Goal: Task Accomplishment & Management: Manage account settings

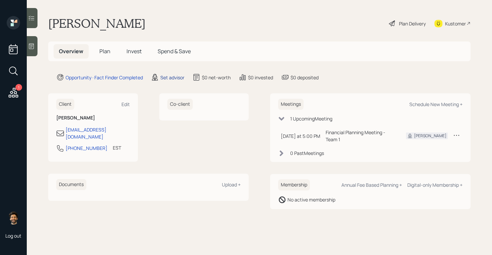
click at [167, 77] on div "Set advisor" at bounding box center [172, 77] width 24 height 7
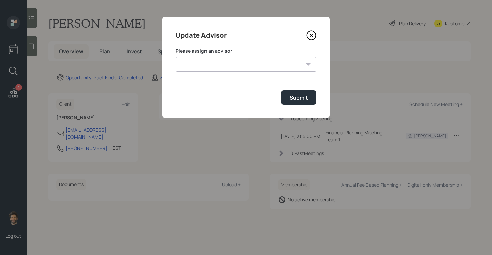
click at [204, 73] on form "Please assign an advisor Jonah Coleman Tyler End James DiStasi Treva Nostdahl E…" at bounding box center [246, 76] width 141 height 57
click at [199, 65] on select "Jonah Coleman Tyler End James DiStasi Treva Nostdahl Eric Schwartz Aleksandra S…" at bounding box center [246, 64] width 141 height 15
select select "f14b762f-c7c2-4b89-9227-8fa891345eea"
click at [176, 57] on select "Jonah Coleman Tyler End James DiStasi Treva Nostdahl Eric Schwartz Aleksandra S…" at bounding box center [246, 64] width 141 height 15
click at [299, 100] on div "Submit" at bounding box center [299, 97] width 18 height 7
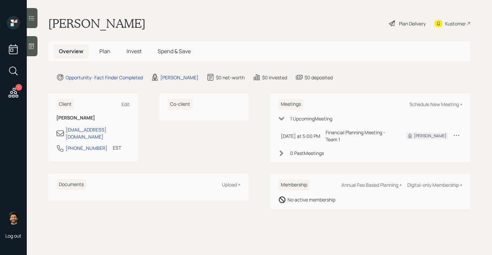
click at [103, 50] on span "Plan" at bounding box center [104, 51] width 11 height 7
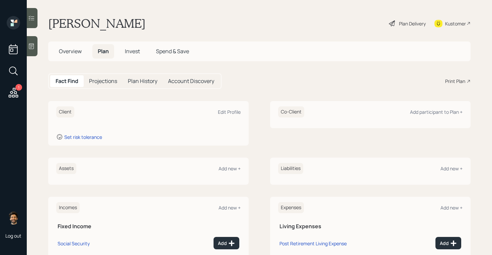
click at [34, 40] on div at bounding box center [32, 46] width 11 height 20
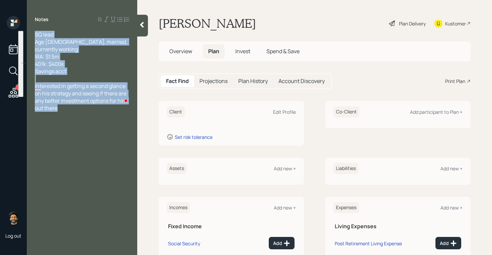
drag, startPoint x: 65, startPoint y: 102, endPoint x: 36, endPoint y: 28, distance: 79.8
click at [36, 28] on div "Notes SQ lead Age 58, married, currently working IRA: $1.5m 401k: $400k Savings…" at bounding box center [82, 131] width 110 height 231
click at [50, 39] on span "SQ lead Age 58, married, currently working IRA: $1.5m 401k: $400k Savings acct" at bounding box center [81, 53] width 93 height 44
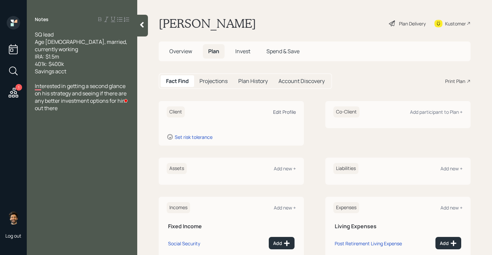
click at [281, 111] on div "Edit Profile" at bounding box center [284, 112] width 23 height 6
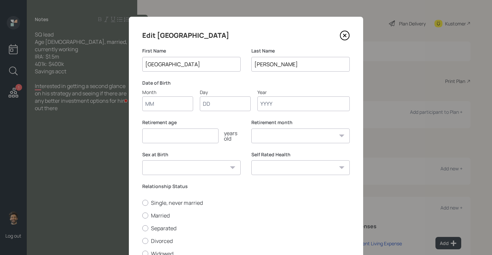
click at [175, 104] on input "Month" at bounding box center [167, 103] width 51 height 15
type input "0"
type input "10"
type input "07"
type input "1967"
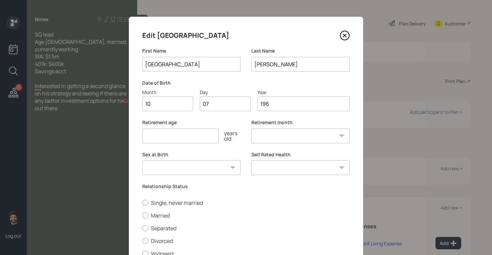
select select "10"
type input "1967"
click at [174, 137] on input "number" at bounding box center [180, 136] width 76 height 15
type input "61"
click at [285, 133] on select "January February March April May June July August September October November De…" at bounding box center [300, 136] width 98 height 15
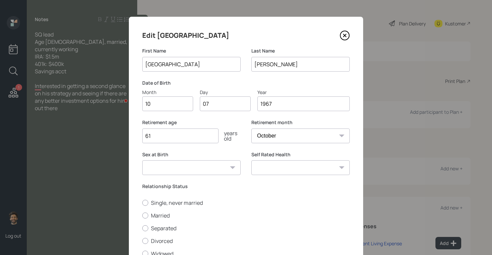
select select "1"
click at [251, 129] on select "January February March April May June July August September October November De…" at bounding box center [300, 136] width 98 height 15
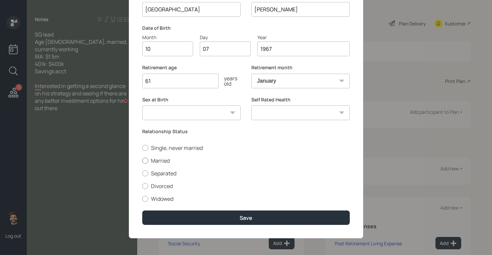
click at [146, 157] on label "Married" at bounding box center [246, 160] width 208 height 7
click at [142, 160] on input "Married" at bounding box center [142, 160] width 0 height 0
radio input "true"
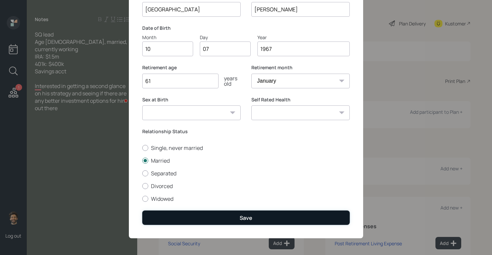
click at [165, 213] on button "Save" at bounding box center [246, 218] width 208 height 14
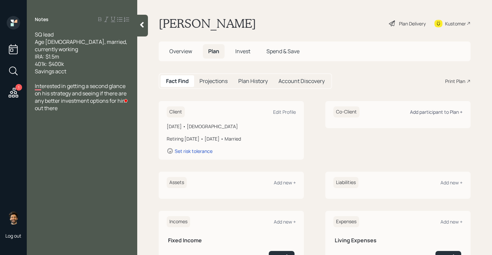
click at [418, 109] on div "Add participant to Plan +" at bounding box center [436, 112] width 53 height 6
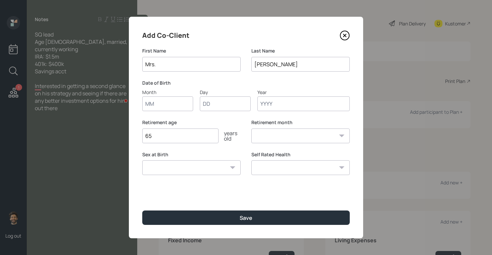
type input "Mrs."
click at [164, 108] on input "Month" at bounding box center [167, 103] width 51 height 15
click at [167, 135] on div "Retirement age 65 years old" at bounding box center [191, 131] width 98 height 24
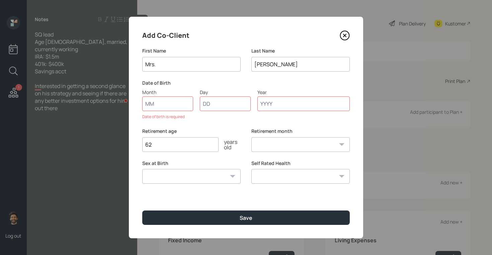
type input "62"
click at [159, 104] on input "Month" at bounding box center [167, 103] width 51 height 15
type input "08"
type input "24"
type input "1974"
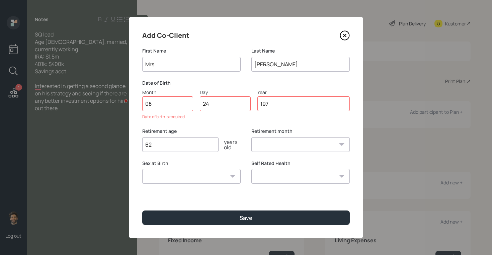
select select "8"
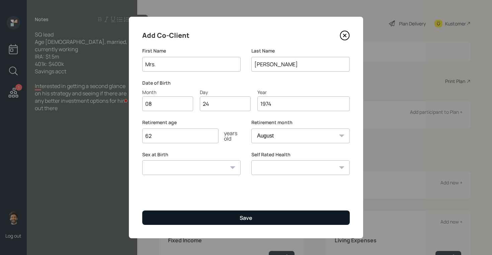
type input "1974"
click at [227, 216] on button "Save" at bounding box center [246, 218] width 208 height 14
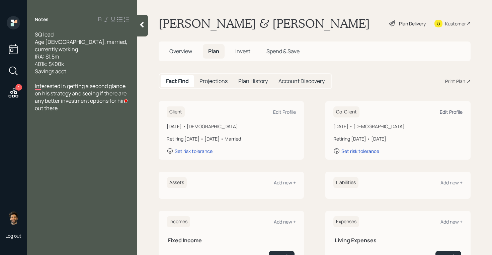
click at [447, 114] on div "Edit Profile" at bounding box center [451, 112] width 23 height 6
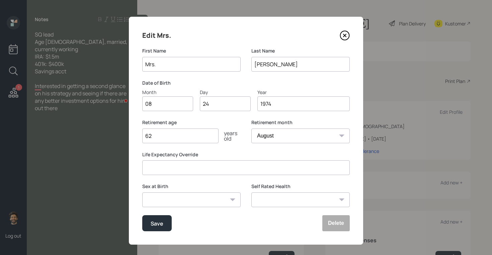
click at [281, 134] on select "January February March April May June July August September October November De…" at bounding box center [300, 136] width 98 height 15
select select "1"
click at [251, 129] on select "January February March April May June July August September October November De…" at bounding box center [300, 136] width 98 height 15
click at [162, 222] on div "Save" at bounding box center [157, 223] width 13 height 9
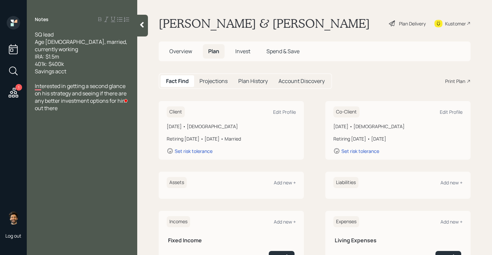
click at [140, 29] on div at bounding box center [142, 26] width 11 height 22
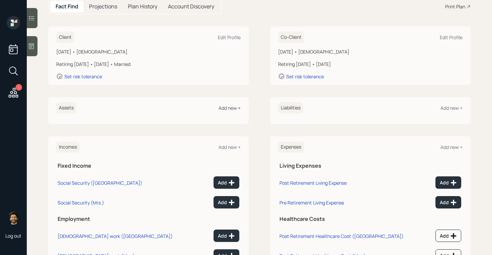
scroll to position [105, 0]
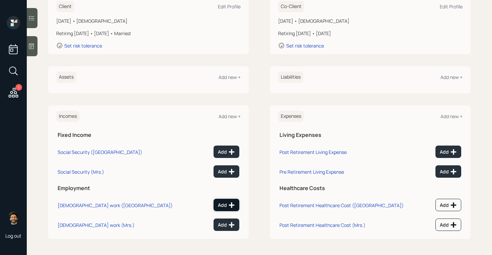
click at [226, 204] on div "Add" at bounding box center [226, 205] width 17 height 7
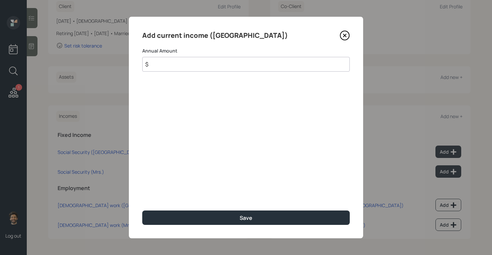
click at [193, 66] on input "$" at bounding box center [246, 64] width 208 height 15
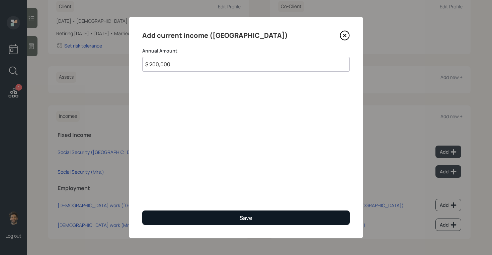
type input "$ 200,000"
click at [214, 218] on button "Save" at bounding box center [246, 218] width 208 height 14
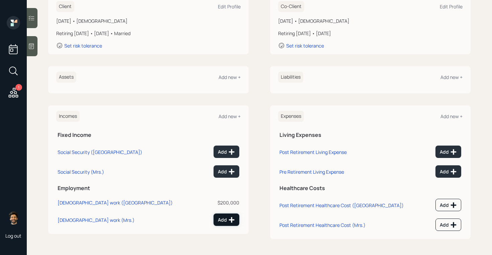
click at [226, 217] on div "Add" at bounding box center [226, 220] width 17 height 7
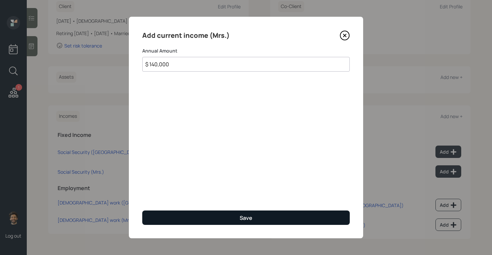
type input "$ 140,000"
click at [154, 218] on button "Save" at bounding box center [246, 218] width 208 height 14
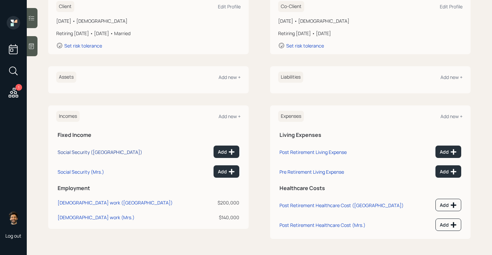
click at [85, 152] on div "Social Security (Sudipto)" at bounding box center [100, 152] width 85 height 6
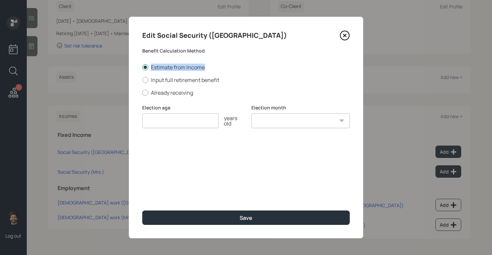
drag, startPoint x: 149, startPoint y: 67, endPoint x: 212, endPoint y: 69, distance: 63.0
click at [212, 69] on label "Estimate from Income" at bounding box center [246, 67] width 208 height 7
click at [170, 80] on label "Input full retirement benefit" at bounding box center [246, 79] width 208 height 7
click at [142, 80] on input "Input full retirement benefit" at bounding box center [142, 80] width 0 height 0
radio input "true"
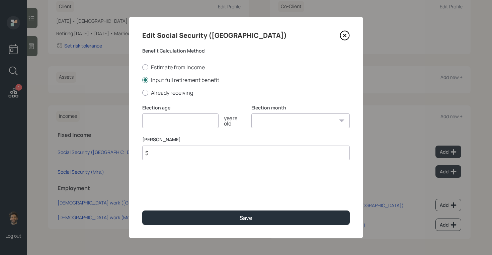
click at [162, 151] on input "$" at bounding box center [246, 153] width 208 height 15
type input "$ 3,700"
click at [172, 123] on input "number" at bounding box center [180, 121] width 76 height 15
type input "64"
click at [254, 122] on select "January February March April May June July August September October November De…" at bounding box center [300, 121] width 98 height 15
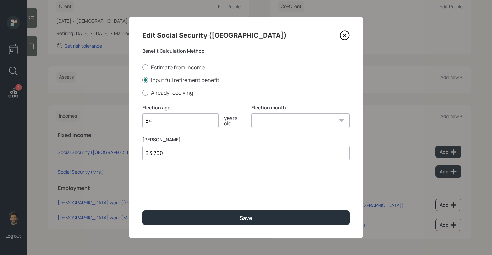
select select "12"
click at [251, 114] on select "January February March April May June July August September October November De…" at bounding box center [300, 121] width 98 height 15
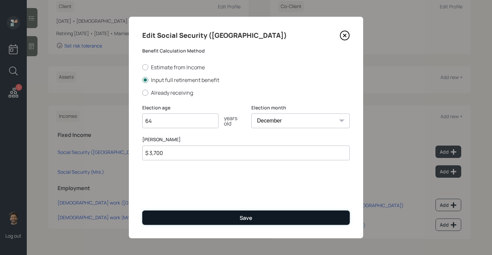
click at [211, 216] on button "Save" at bounding box center [246, 218] width 208 height 14
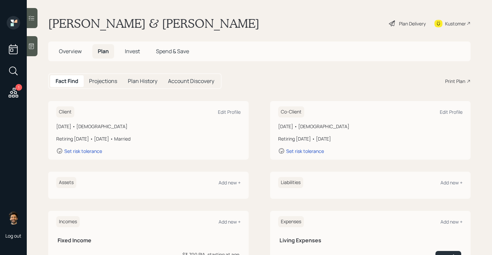
click at [100, 80] on h5 "Projections" at bounding box center [103, 81] width 28 height 6
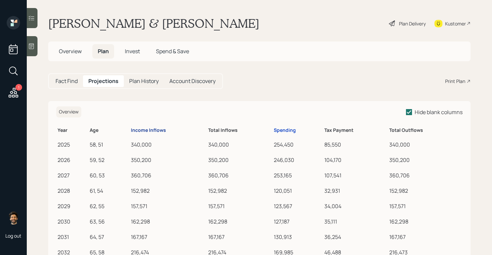
click at [152, 130] on div "Income Inflows" at bounding box center [148, 131] width 35 height 6
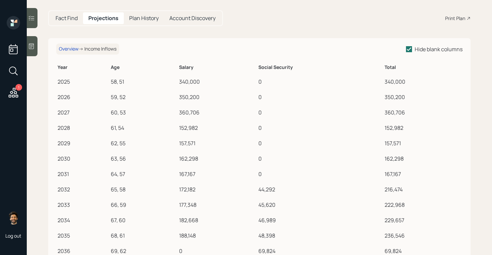
scroll to position [62, 0]
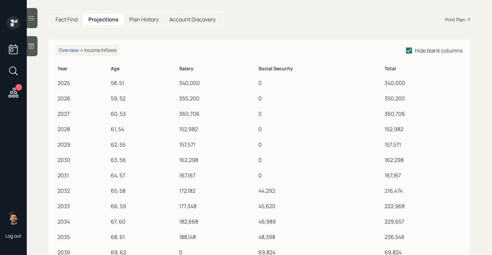
click at [74, 22] on h5 "Fact Find" at bounding box center [67, 19] width 22 height 6
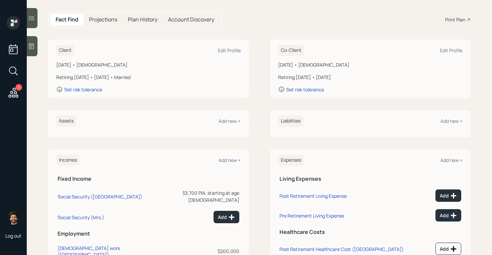
scroll to position [105, 0]
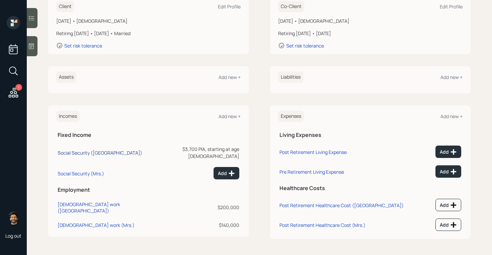
click at [67, 150] on div "Social Security (Sudipto)" at bounding box center [100, 153] width 85 height 6
select select "12"
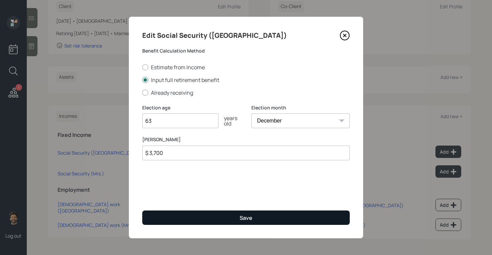
type input "63"
click at [171, 218] on button "Save" at bounding box center [246, 218] width 208 height 14
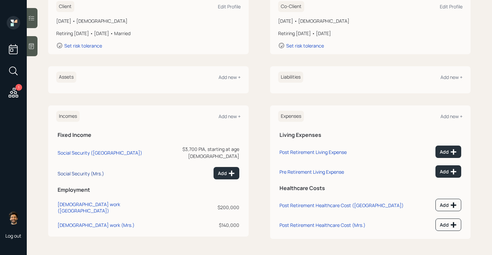
click at [91, 170] on div "Social Security (Mrs.)" at bounding box center [81, 173] width 47 height 6
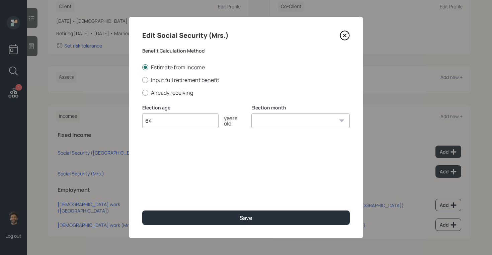
type input "64"
click at [266, 122] on select "January February March April May June July August September October November De…" at bounding box center [300, 121] width 98 height 15
select select "12"
click at [251, 114] on select "January February March April May June July August September October November De…" at bounding box center [300, 121] width 98 height 15
click at [168, 125] on input "64" at bounding box center [180, 121] width 76 height 15
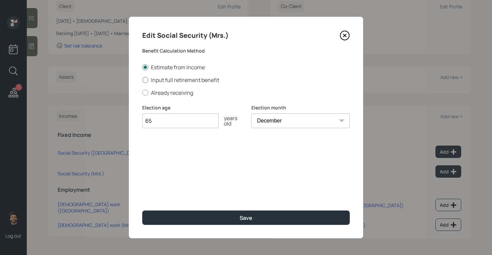
type input "65"
click at [159, 80] on label "Input full retirement benefit" at bounding box center [246, 79] width 208 height 7
click at [142, 80] on input "Input full retirement benefit" at bounding box center [142, 80] width 0 height 0
radio input "true"
click at [148, 62] on div "Benefit Calculation Method Estimate from Income Input full retirement benefit A…" at bounding box center [246, 72] width 208 height 49
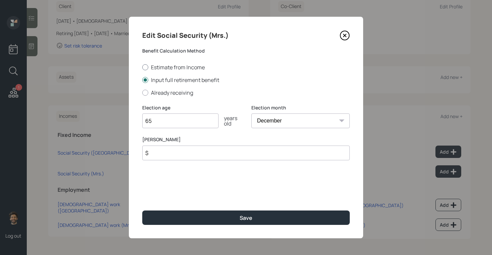
click at [148, 66] on label "Estimate from Income" at bounding box center [246, 67] width 208 height 7
click at [142, 67] on input "Estimate from Income" at bounding box center [142, 67] width 0 height 0
radio input "true"
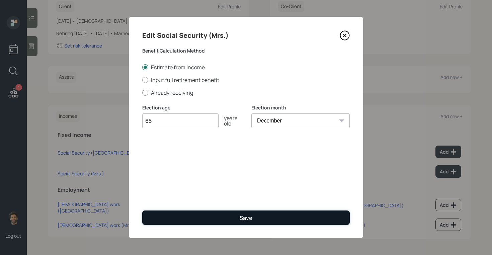
click at [174, 214] on button "Save" at bounding box center [246, 218] width 208 height 14
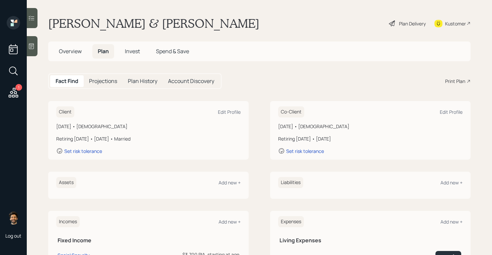
click at [102, 85] on div "Projections" at bounding box center [103, 81] width 39 height 12
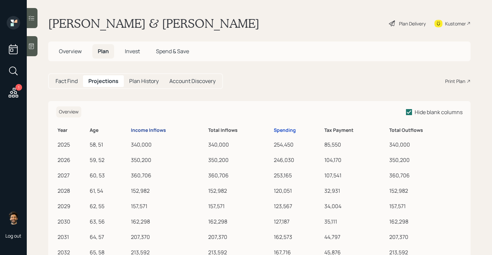
click at [142, 130] on div "Income Inflows" at bounding box center [148, 131] width 35 height 6
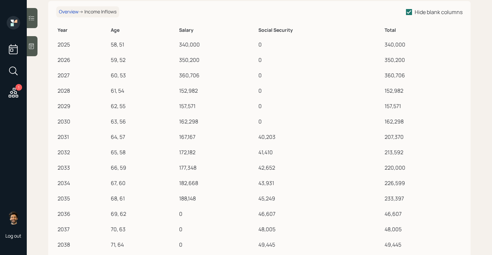
scroll to position [90, 0]
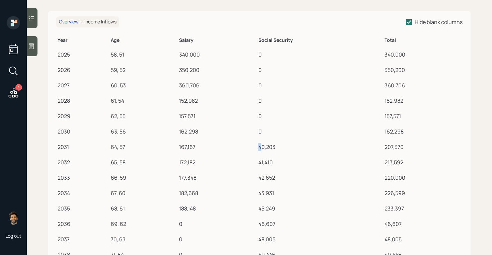
drag, startPoint x: 259, startPoint y: 150, endPoint x: 266, endPoint y: 150, distance: 7.4
click at [266, 150] on div "40,203" at bounding box center [319, 147] width 123 height 8
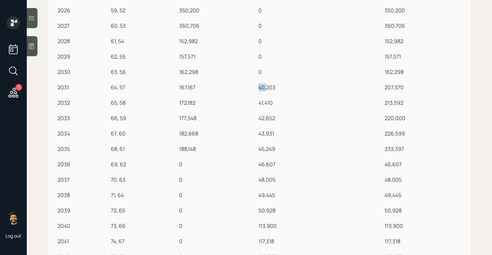
scroll to position [0, 0]
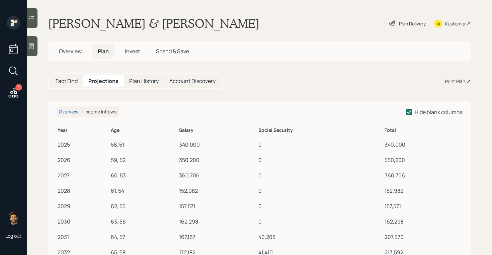
click at [67, 78] on h5 "Fact Find" at bounding box center [67, 81] width 22 height 6
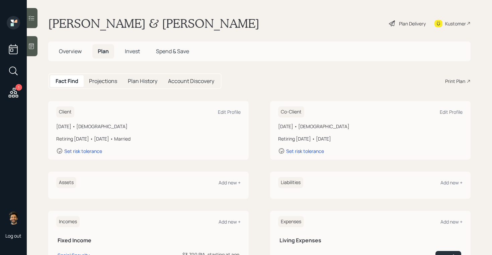
click at [95, 82] on h5 "Projections" at bounding box center [103, 81] width 28 height 6
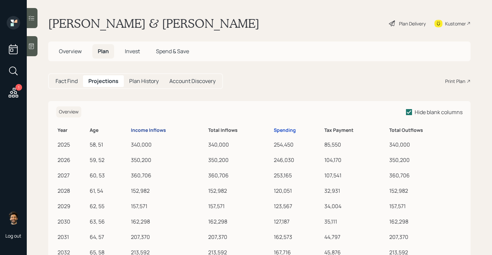
click at [135, 130] on div "Income Inflows" at bounding box center [148, 131] width 35 height 6
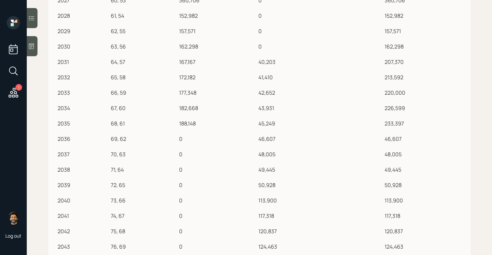
scroll to position [179, 0]
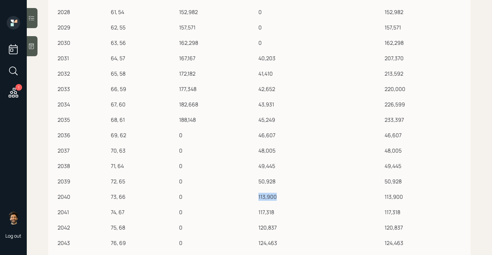
drag, startPoint x: 257, startPoint y: 197, endPoint x: 283, endPoint y: 197, distance: 25.1
click at [283, 197] on td "113,900" at bounding box center [320, 195] width 126 height 15
drag, startPoint x: 258, startPoint y: 180, endPoint x: 283, endPoint y: 179, distance: 25.1
click at [283, 179] on td "50,928" at bounding box center [320, 180] width 126 height 15
drag, startPoint x: 254, startPoint y: 197, endPoint x: 290, endPoint y: 198, distance: 35.2
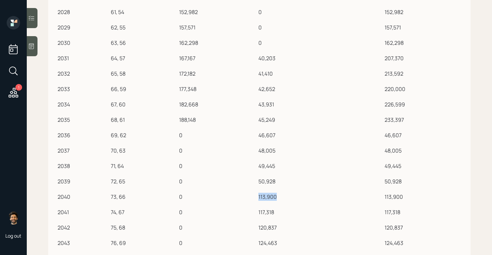
click at [290, 198] on tr "2040 73, 66 0 113,900 113,900" at bounding box center [259, 195] width 406 height 15
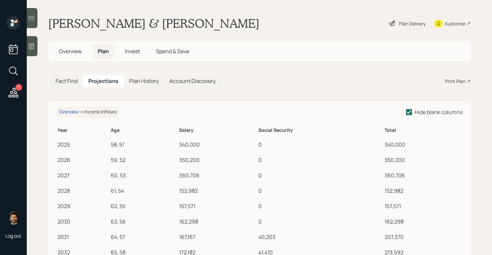
click at [72, 84] on h5 "Fact Find" at bounding box center [67, 81] width 22 height 6
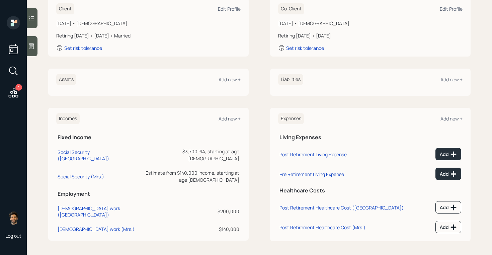
scroll to position [105, 0]
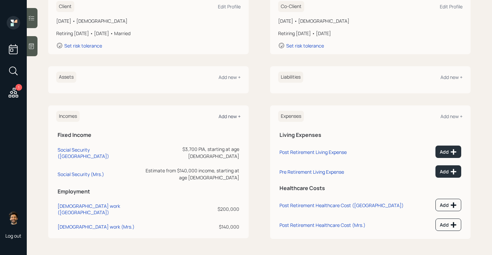
click at [231, 116] on div "Add new +" at bounding box center [230, 116] width 22 height 6
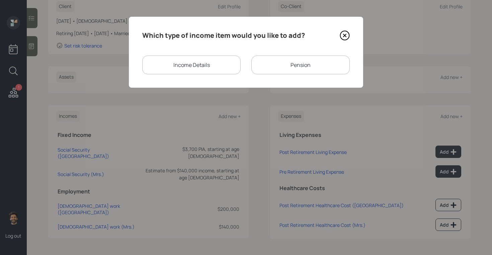
click at [276, 64] on div "Pension" at bounding box center [300, 65] width 98 height 19
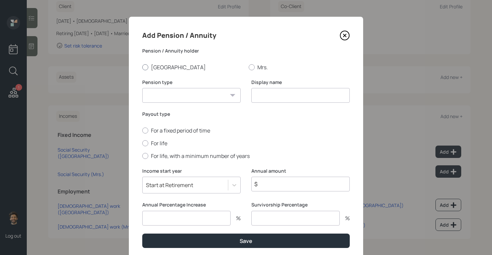
click at [153, 68] on label "Sudipto" at bounding box center [192, 67] width 101 height 7
click at [142, 67] on input "Sudipto" at bounding box center [142, 67] width 0 height 0
radio input "true"
click at [168, 95] on select "Pension Annuity" at bounding box center [191, 95] width 98 height 15
select select "pension"
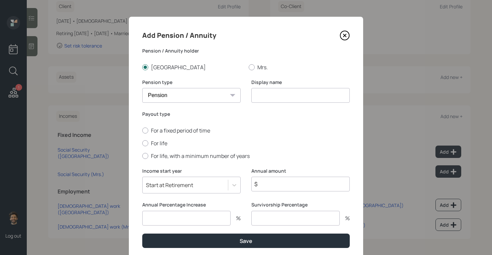
click at [142, 88] on select "Pension Annuity" at bounding box center [191, 95] width 98 height 15
click at [271, 94] on input at bounding box center [300, 95] width 98 height 15
type input "Pension"
click at [268, 181] on input "$" at bounding box center [300, 184] width 98 height 15
type input "$ 33,600"
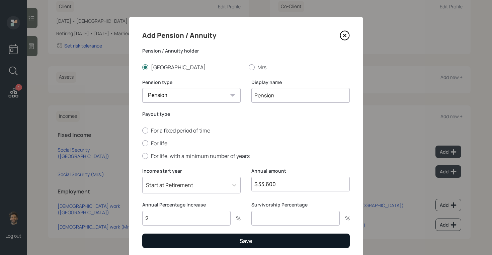
type input "2"
click at [240, 243] on button "Save" at bounding box center [246, 241] width 208 height 14
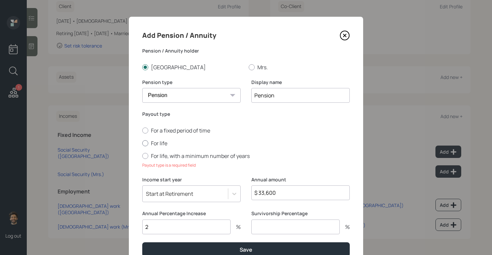
click at [153, 145] on label "For life" at bounding box center [246, 143] width 208 height 7
click at [142, 143] on input "For life" at bounding box center [142, 143] width 0 height 0
radio input "true"
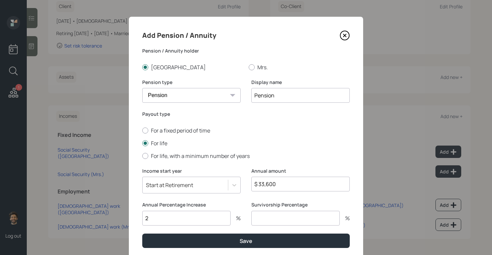
click at [152, 219] on input "2" at bounding box center [186, 218] width 88 height 15
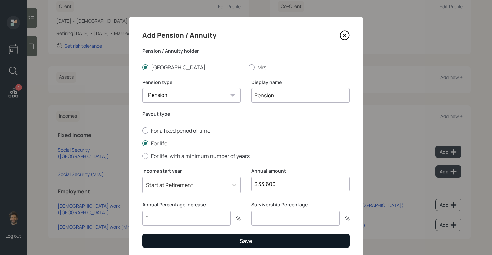
type input "0"
click at [173, 243] on button "Save" at bounding box center [246, 241] width 208 height 14
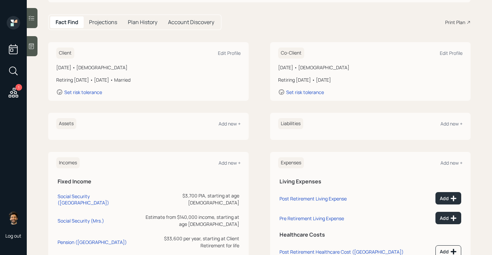
scroll to position [56, 0]
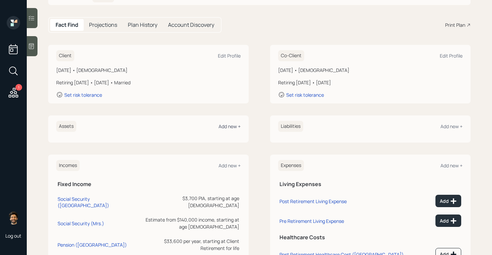
click at [224, 129] on div "Add new +" at bounding box center [230, 126] width 22 height 6
click at [34, 44] on icon at bounding box center [31, 46] width 7 height 7
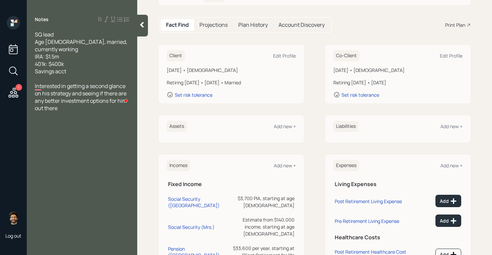
click at [145, 26] on icon at bounding box center [142, 24] width 7 height 7
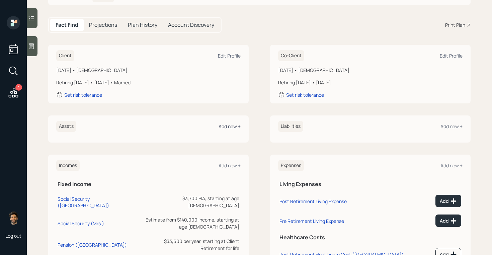
click at [231, 125] on div "Add new +" at bounding box center [230, 126] width 22 height 6
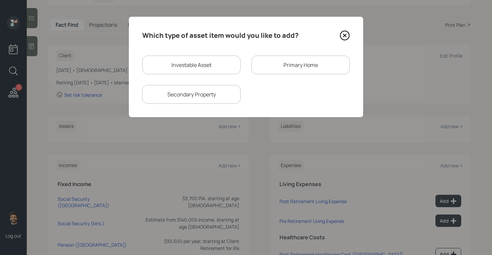
click at [170, 64] on div "Investable Asset" at bounding box center [191, 65] width 98 height 19
select select "taxable"
select select "balanced"
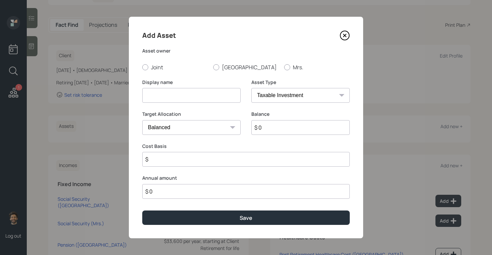
click at [195, 100] on input at bounding box center [191, 95] width 98 height 15
type input "IRA"
click at [267, 98] on select "SEP IRA IRA Roth IRA 401(k) Roth 401(k) 403(b) Roth 403(b) 457(b) Roth 457(b) H…" at bounding box center [300, 95] width 98 height 15
select select "ira"
click at [251, 88] on select "SEP IRA IRA Roth IRA 401(k) Roth 401(k) 403(b) Roth 403(b) 457(b) Roth 457(b) H…" at bounding box center [300, 95] width 98 height 15
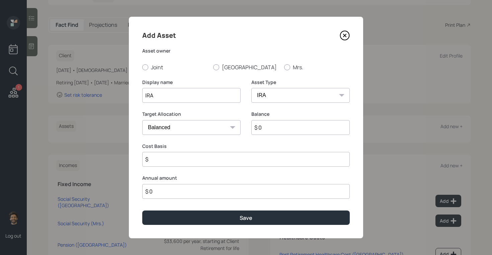
type input "$"
click at [266, 124] on input "$ 0" at bounding box center [300, 127] width 98 height 15
type input "$ 1,500,000"
type input "$ 0"
click at [226, 69] on label "Sudipto" at bounding box center [246, 67] width 66 height 7
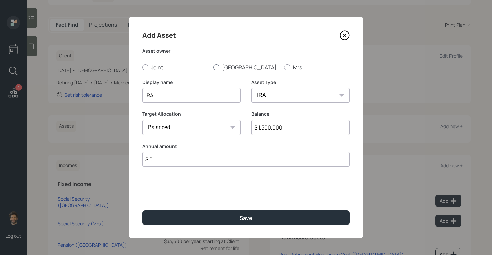
click at [213, 67] on input "Sudipto" at bounding box center [213, 67] width 0 height 0
radio input "true"
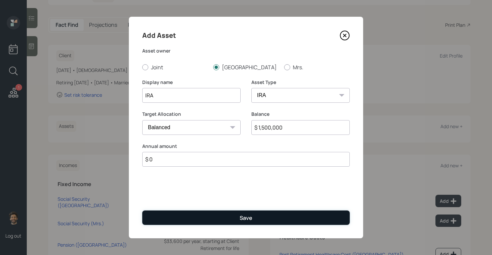
click at [185, 220] on button "Save" at bounding box center [246, 218] width 208 height 14
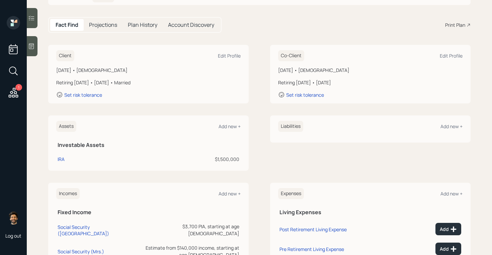
click at [31, 44] on icon at bounding box center [31, 47] width 5 height 6
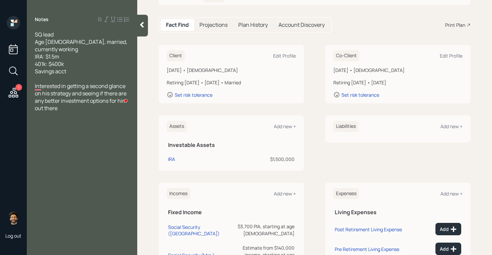
click at [139, 28] on div at bounding box center [142, 26] width 11 height 22
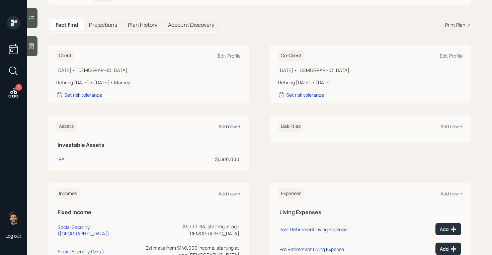
click at [228, 124] on div "Add new +" at bounding box center [230, 126] width 22 height 6
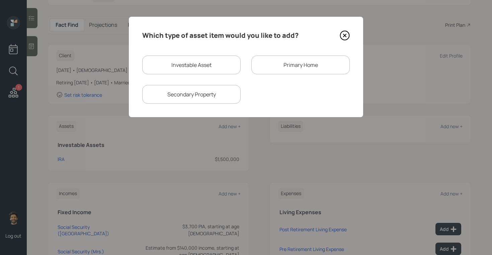
click at [159, 66] on div "Investable Asset" at bounding box center [191, 65] width 98 height 19
select select "taxable"
select select "balanced"
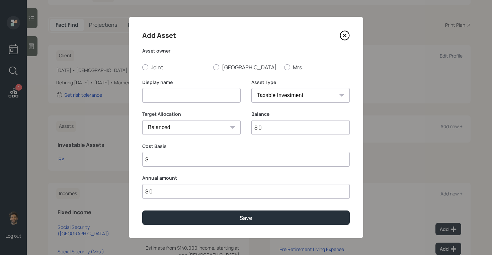
click at [163, 93] on input at bounding box center [191, 95] width 98 height 15
type input "Current 401k"
click at [271, 126] on input "$ 0" at bounding box center [300, 127] width 98 height 15
type input "$ 400,000"
click at [269, 94] on select "SEP IRA IRA Roth IRA 401(k) Roth 401(k) 403(b) Roth 403(b) 457(b) Roth 457(b) H…" at bounding box center [300, 95] width 98 height 15
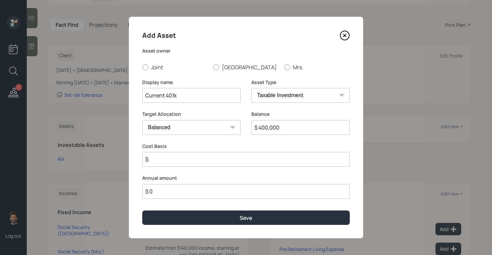
select select "company_sponsored"
click at [251, 88] on select "SEP IRA IRA Roth IRA 401(k) Roth 401(k) 403(b) Roth 403(b) 457(b) Roth 457(b) H…" at bounding box center [300, 95] width 98 height 15
click at [218, 66] on div at bounding box center [216, 67] width 6 height 6
click at [213, 67] on input "Sudipto" at bounding box center [213, 67] width 0 height 0
radio input "true"
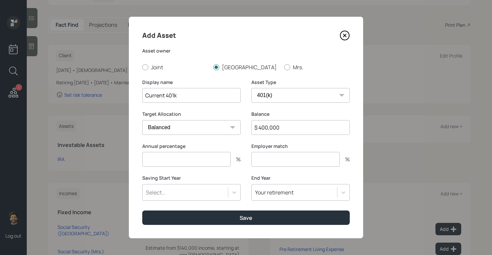
click at [163, 160] on input "number" at bounding box center [186, 159] width 88 height 15
click at [161, 195] on div "Select..." at bounding box center [191, 192] width 98 height 17
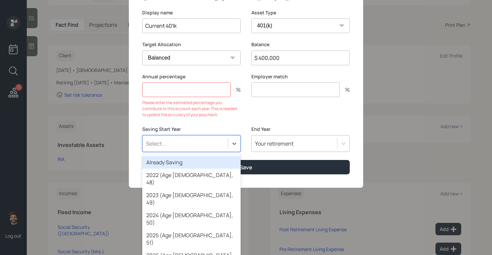
click at [166, 162] on div "Already Saving" at bounding box center [191, 162] width 98 height 13
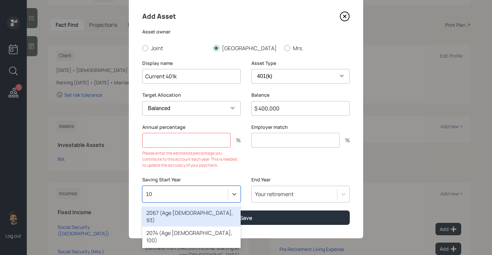
scroll to position [70, 0]
type input "1"
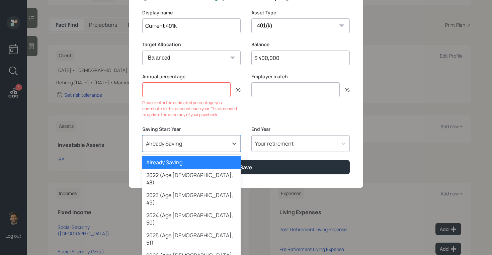
click at [0, 0] on form "Asset owner Joint Sudipto Mrs. Display name Current 401k Asset Type SEP IRA IRA…" at bounding box center [0, 0] width 0 height 0
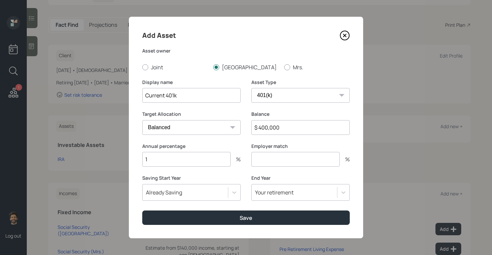
scroll to position [0, 0]
type input "100"
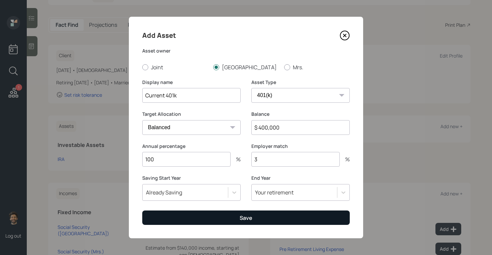
type input "3"
click at [214, 215] on button "Save" at bounding box center [246, 218] width 208 height 14
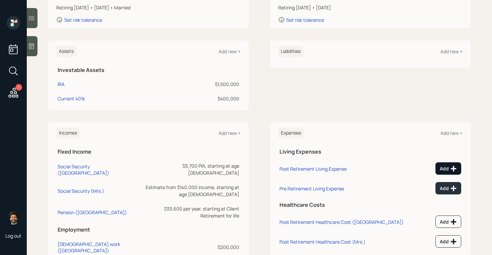
scroll to position [147, 0]
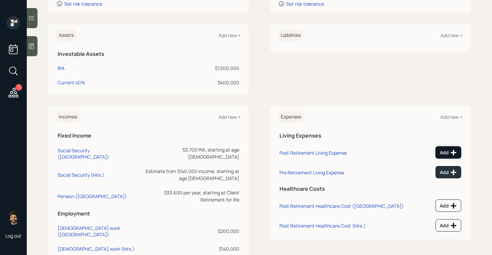
click at [451, 150] on icon at bounding box center [453, 152] width 7 height 7
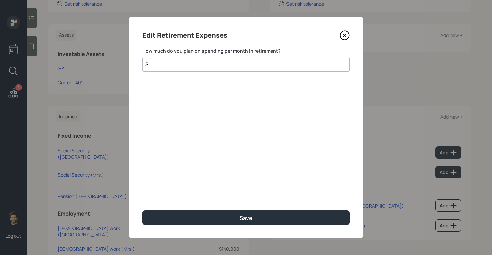
click at [199, 65] on input "$" at bounding box center [246, 64] width 208 height 15
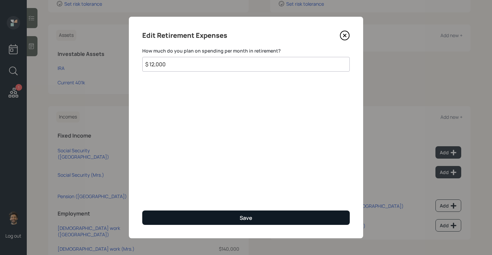
type input "$ 12,000"
click at [183, 218] on button "Save" at bounding box center [246, 218] width 208 height 14
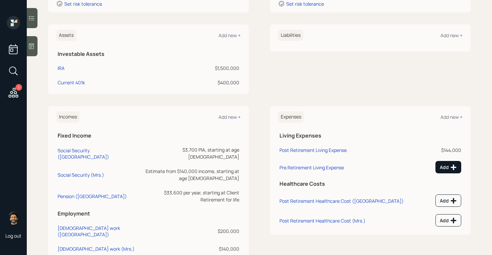
scroll to position [143, 0]
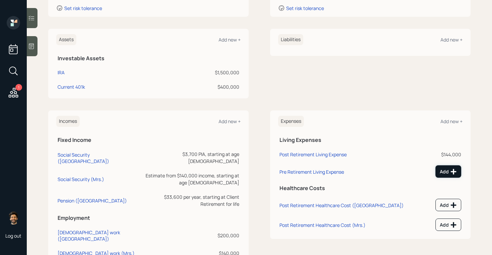
click at [444, 170] on div "Add" at bounding box center [448, 171] width 17 height 7
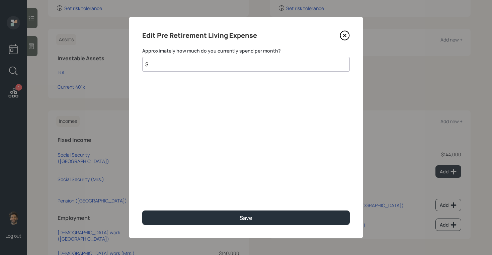
click at [220, 64] on input "$" at bounding box center [246, 64] width 208 height 15
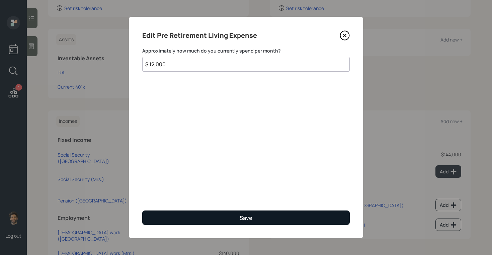
type input "$ 12,000"
click at [204, 216] on button "Save" at bounding box center [246, 218] width 208 height 14
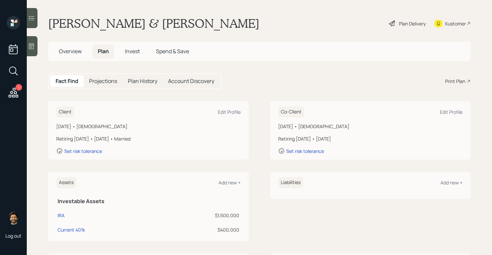
click at [403, 23] on div "Plan Delivery" at bounding box center [412, 23] width 27 height 7
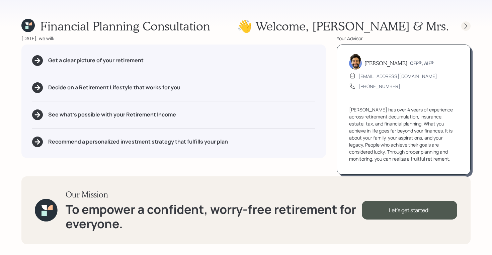
click at [465, 24] on icon at bounding box center [466, 26] width 7 height 7
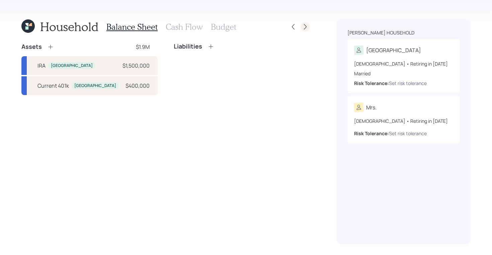
click at [302, 25] on icon at bounding box center [305, 26] width 7 height 7
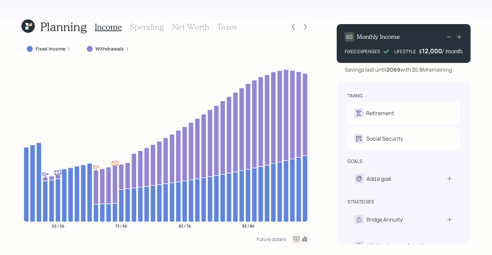
click at [294, 238] on icon at bounding box center [297, 238] width 6 height 5
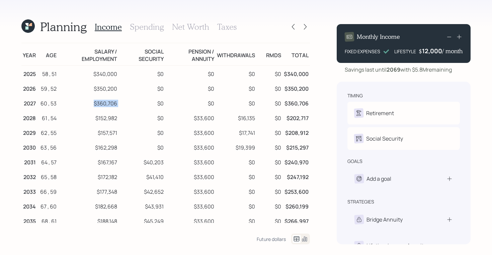
drag, startPoint x: 94, startPoint y: 106, endPoint x: 124, endPoint y: 106, distance: 29.5
click at [124, 106] on tr "2027 60 , 53 $360,706 $0 $0 $0 $0 $360,706" at bounding box center [165, 102] width 289 height 15
drag, startPoint x: 192, startPoint y: 118, endPoint x: 217, endPoint y: 118, distance: 24.8
click at [217, 118] on tr "2028 61 , 54 $152,982 $0 $33,600 $16,135 $0 $202,717" at bounding box center [165, 117] width 289 height 15
drag, startPoint x: 92, startPoint y: 103, endPoint x: 116, endPoint y: 103, distance: 23.8
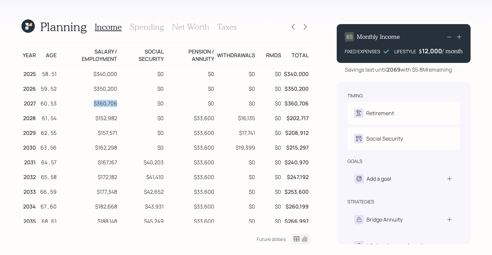
click at [116, 103] on td "$360,706" at bounding box center [88, 102] width 61 height 15
drag, startPoint x: 192, startPoint y: 120, endPoint x: 219, endPoint y: 122, distance: 27.3
click at [219, 122] on tr "2028 61 , 54 $152,982 $0 $33,600 $16,135 $0 $202,717" at bounding box center [165, 117] width 289 height 15
click at [198, 116] on td "$33,600" at bounding box center [190, 117] width 51 height 15
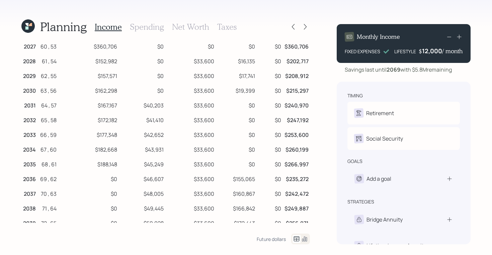
scroll to position [58, 0]
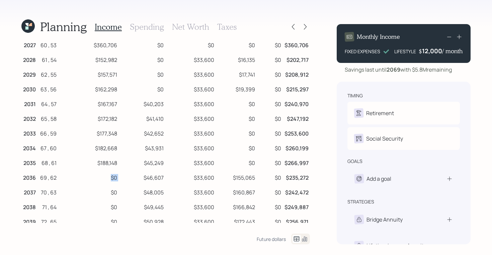
drag, startPoint x: 108, startPoint y: 177, endPoint x: 126, endPoint y: 177, distance: 17.7
click at [126, 177] on tr "2036 69 , 62 $0 $46,607 $33,600 $155,065 $0 $235,272" at bounding box center [165, 176] width 289 height 15
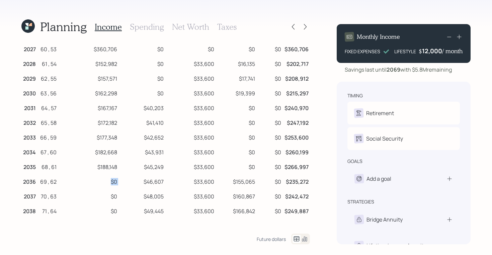
scroll to position [54, 0]
drag, startPoint x: 141, startPoint y: 107, endPoint x: 165, endPoint y: 108, distance: 23.8
click at [165, 108] on tr "2031 64 , 57 $167,167 $40,203 $33,600 $0 $0 $240,970" at bounding box center [165, 107] width 289 height 15
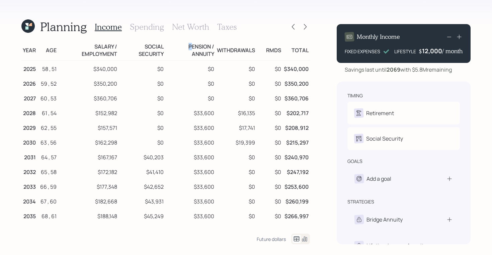
scroll to position [0, 0]
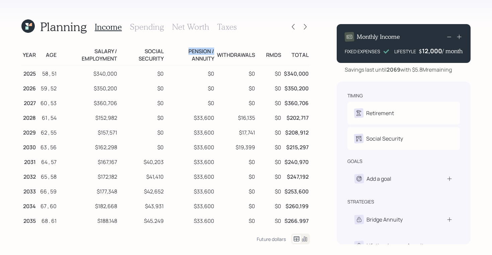
drag, startPoint x: 189, startPoint y: 45, endPoint x: 215, endPoint y: 54, distance: 27.3
click at [215, 54] on td "Pension / Annuity" at bounding box center [190, 54] width 51 height 22
click at [205, 57] on td "Pension / Annuity" at bounding box center [190, 54] width 51 height 22
drag, startPoint x: 190, startPoint y: 50, endPoint x: 212, endPoint y: 52, distance: 21.8
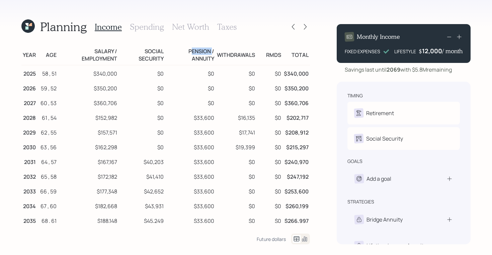
click at [212, 52] on td "Pension / Annuity" at bounding box center [190, 54] width 51 height 22
drag, startPoint x: 195, startPoint y: 115, endPoint x: 218, endPoint y: 115, distance: 23.4
click at [218, 115] on tr "2028 61 , 54 $152,982 $0 $33,600 $16,135 $0 $202,717" at bounding box center [165, 116] width 289 height 15
click at [146, 28] on h3 "Spending" at bounding box center [147, 27] width 34 height 10
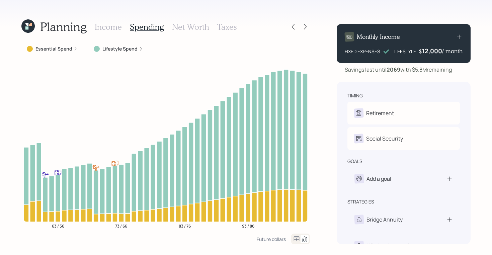
click at [295, 238] on icon at bounding box center [297, 239] width 8 height 8
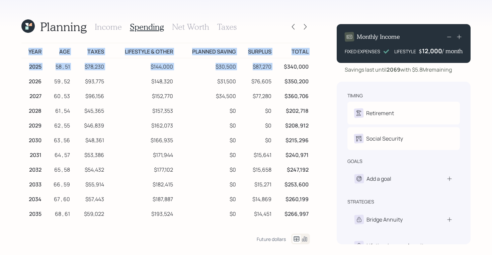
drag, startPoint x: 285, startPoint y: 67, endPoint x: 312, endPoint y: 69, distance: 27.2
click at [312, 69] on div "Planning Income Spending Net Worth Taxes Year Age Taxes Lifestyle & Other Plann…" at bounding box center [246, 127] width 492 height 255
click at [294, 65] on td "$340,000" at bounding box center [291, 65] width 37 height 15
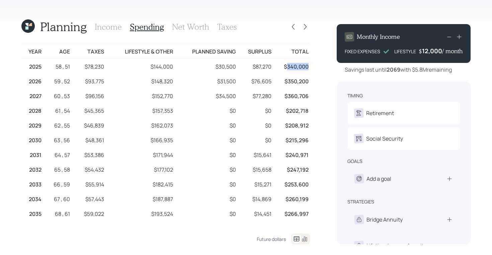
click at [294, 65] on td "$340,000" at bounding box center [291, 65] width 37 height 15
drag, startPoint x: 111, startPoint y: 67, endPoint x: 81, endPoint y: 68, distance: 30.2
click at [81, 68] on tr "2025 58 , 51 $78,230 $144,000 $30,500 $87,270 $340,000" at bounding box center [165, 65] width 289 height 15
drag, startPoint x: 175, startPoint y: 67, endPoint x: 148, endPoint y: 67, distance: 26.8
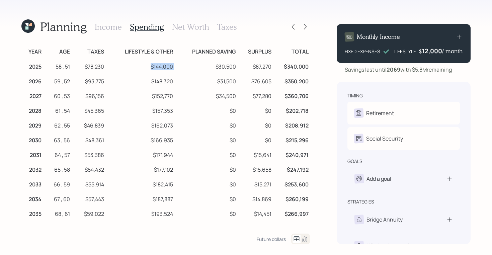
click at [148, 67] on tr "2025 58 , 51 $78,230 $144,000 $30,500 $87,270 $340,000" at bounding box center [165, 65] width 289 height 15
drag, startPoint x: 237, startPoint y: 66, endPoint x: 211, endPoint y: 66, distance: 25.4
click at [211, 66] on td "$30,500" at bounding box center [205, 65] width 63 height 15
drag, startPoint x: 273, startPoint y: 67, endPoint x: 251, endPoint y: 65, distance: 22.5
click at [251, 65] on tr "2025 58 , 51 $78,230 $144,000 $30,500 $87,270 $340,000" at bounding box center [165, 65] width 289 height 15
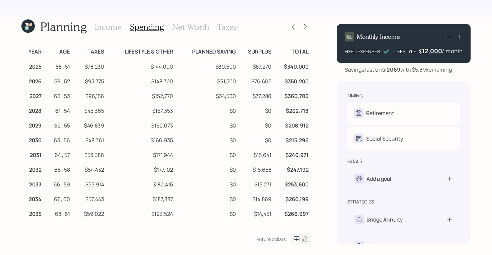
click at [31, 22] on icon at bounding box center [27, 25] width 13 height 13
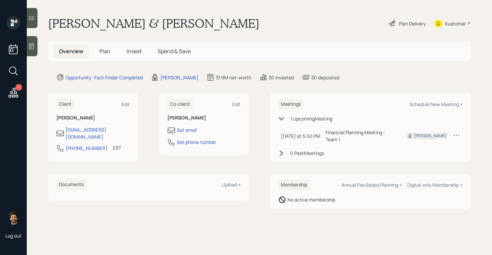
click at [106, 46] on h5 "Plan" at bounding box center [105, 51] width 22 height 14
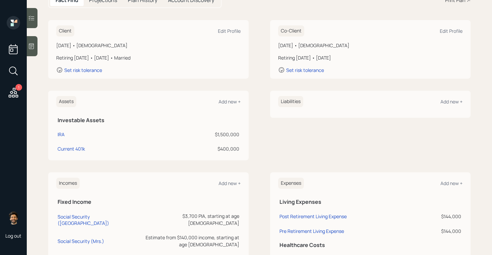
scroll to position [92, 0]
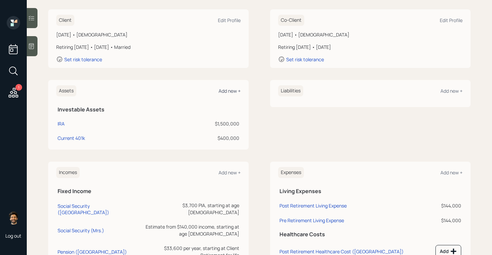
click at [228, 88] on div "Add new +" at bounding box center [230, 91] width 22 height 6
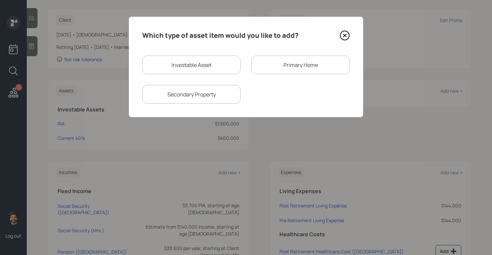
click at [179, 62] on div "Investable Asset" at bounding box center [191, 65] width 98 height 19
select select "taxable"
select select "balanced"
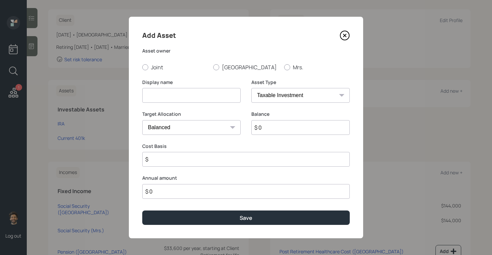
click at [170, 93] on input at bounding box center [191, 95] width 98 height 15
click at [156, 95] on input "Monthly Bank" at bounding box center [191, 95] width 98 height 15
click at [199, 97] on input "Annual Bank" at bounding box center [191, 95] width 98 height 15
type input "Annual Bank Savings"
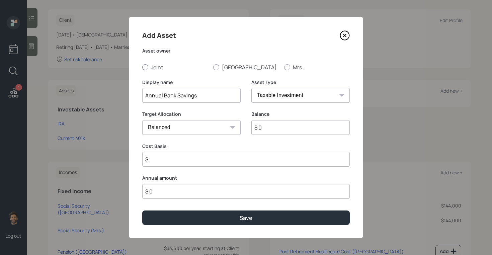
click at [154, 67] on label "Joint" at bounding box center [175, 67] width 66 height 7
click at [142, 67] on input "Joint" at bounding box center [142, 67] width 0 height 0
radio input "true"
click at [272, 127] on input "$ 0" at bounding box center [300, 127] width 98 height 15
type input "$ 120,000"
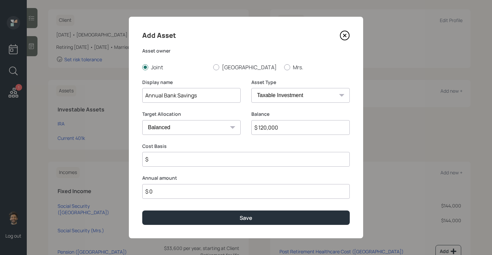
click at [270, 90] on select "SEP IRA IRA Roth IRA 401(k) Roth 401(k) 403(b) Roth 403(b) 457(b) Roth 457(b) H…" at bounding box center [300, 95] width 98 height 15
click at [251, 88] on select "SEP IRA IRA Roth IRA 401(k) Roth 401(k) 403(b) Roth 403(b) 457(b) Roth 457(b) H…" at bounding box center [300, 95] width 98 height 15
click at [268, 96] on select "SEP IRA IRA Roth IRA 401(k) Roth 401(k) 403(b) Roth 403(b) 457(b) Roth 457(b) H…" at bounding box center [300, 95] width 98 height 15
select select "cash"
click at [251, 88] on select "SEP IRA IRA Roth IRA 401(k) Roth 401(k) 403(b) Roth 403(b) 457(b) Roth 457(b) H…" at bounding box center [300, 95] width 98 height 15
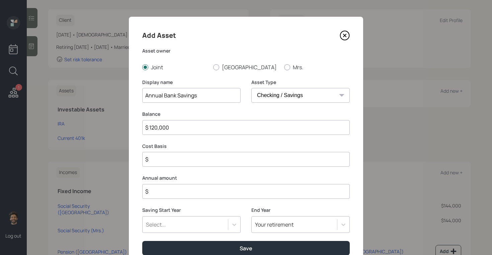
click at [166, 186] on input "$" at bounding box center [246, 191] width 208 height 15
type input "$ 40,000"
click at [173, 222] on div "Select..." at bounding box center [191, 224] width 98 height 17
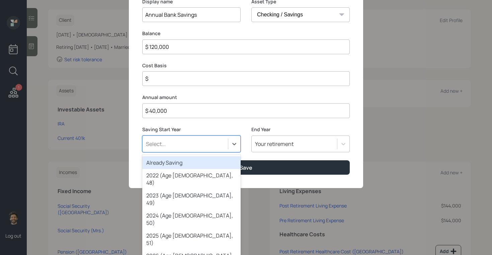
click at [171, 161] on div "Already Saving" at bounding box center [191, 162] width 98 height 13
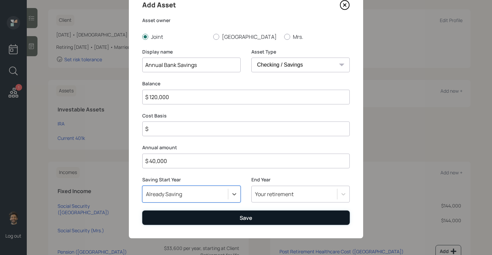
click at [237, 221] on button "Save" at bounding box center [246, 218] width 208 height 14
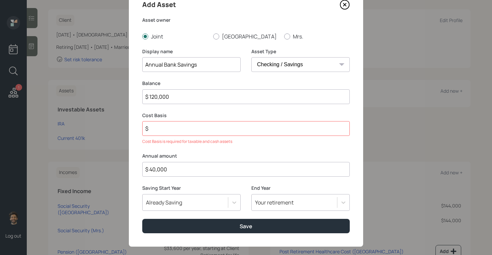
drag, startPoint x: 178, startPoint y: 129, endPoint x: 178, endPoint y: 126, distance: 3.7
click at [178, 129] on input "$" at bounding box center [246, 128] width 208 height 15
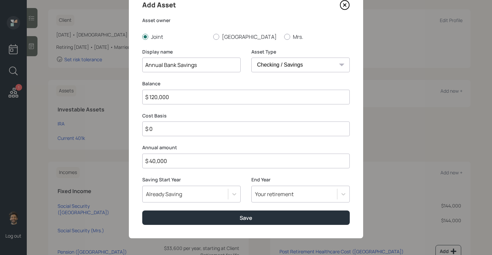
type input "$ 0"
click at [173, 233] on div "Add Asset Asset owner Joint Sudipto Mrs. Display name Annual Bank Savings Asset…" at bounding box center [246, 112] width 234 height 252
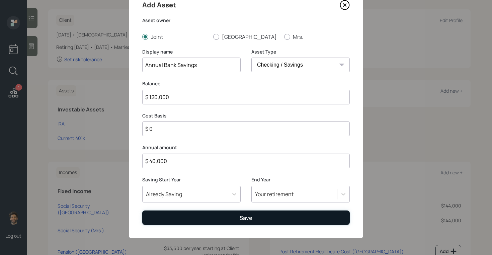
click at [169, 216] on button "Save" at bounding box center [246, 218] width 208 height 14
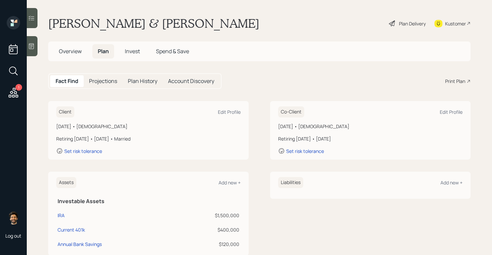
click at [407, 23] on div "Plan Delivery" at bounding box center [412, 23] width 27 height 7
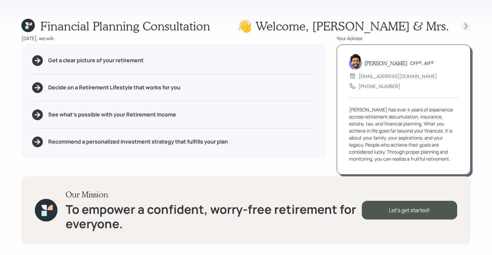
click at [465, 25] on icon at bounding box center [466, 26] width 7 height 7
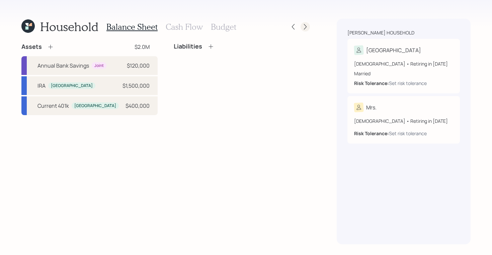
click at [306, 30] on div at bounding box center [305, 26] width 9 height 9
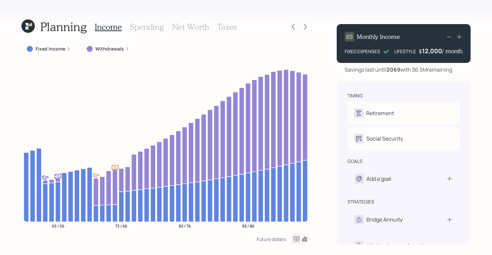
click at [153, 27] on h3 "Spending" at bounding box center [147, 27] width 34 height 10
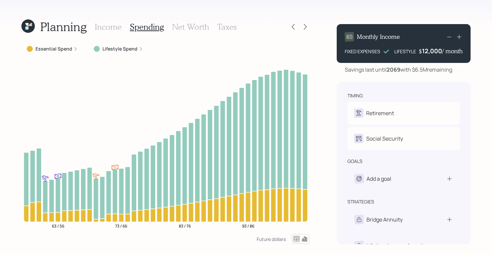
click at [298, 237] on icon at bounding box center [297, 239] width 8 height 8
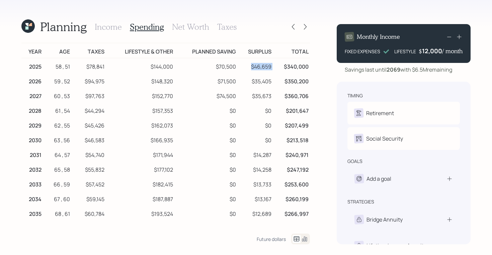
drag, startPoint x: 251, startPoint y: 66, endPoint x: 274, endPoint y: 66, distance: 22.8
click at [274, 66] on tr "2025 58 , 51 $78,841 $144,000 $70,500 $46,659 $340,000" at bounding box center [165, 65] width 289 height 15
drag, startPoint x: 216, startPoint y: 68, endPoint x: 243, endPoint y: 68, distance: 27.5
click at [243, 68] on tr "2025 58 , 51 $78,841 $144,000 $70,500 $46,659 $340,000" at bounding box center [165, 65] width 289 height 15
drag, startPoint x: 250, startPoint y: 67, endPoint x: 274, endPoint y: 67, distance: 23.8
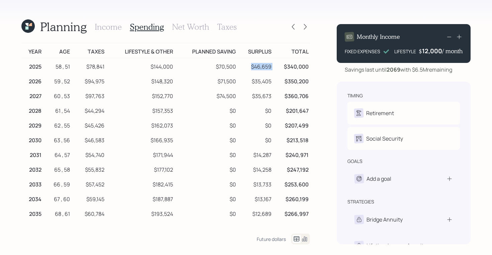
click at [274, 67] on tr "2025 58 , 51 $78,841 $144,000 $70,500 $46,659 $340,000" at bounding box center [165, 65] width 289 height 15
click at [28, 25] on icon at bounding box center [26, 24] width 3 height 3
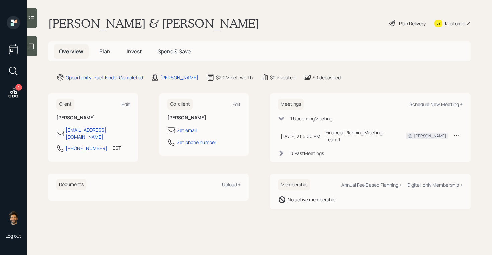
click at [109, 55] on h5 "Plan" at bounding box center [105, 51] width 22 height 14
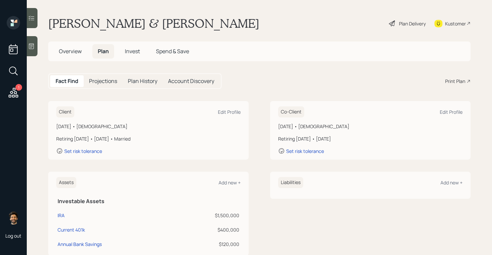
scroll to position [157, 0]
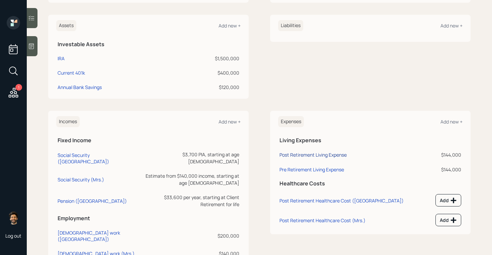
click at [307, 153] on div "Post Retirement Living Expense" at bounding box center [313, 155] width 67 height 6
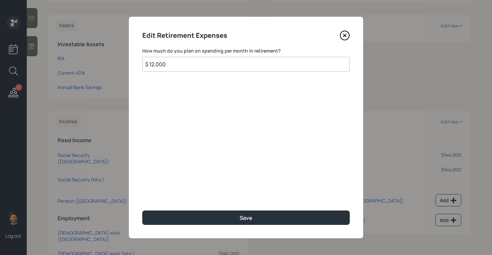
click at [179, 62] on input "$ 12,000" at bounding box center [246, 64] width 208 height 15
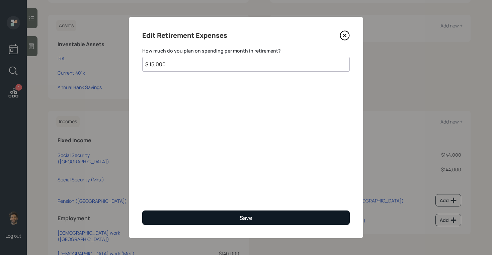
type input "$ 15,000"
click at [219, 215] on button "Save" at bounding box center [246, 218] width 208 height 14
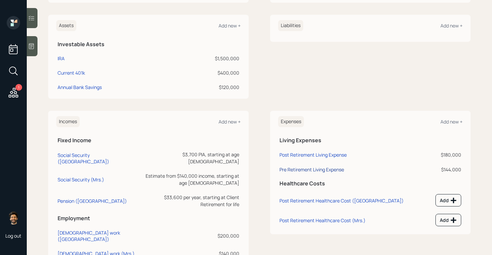
click at [330, 170] on div "Pre Retirement Living Expense" at bounding box center [312, 169] width 65 height 6
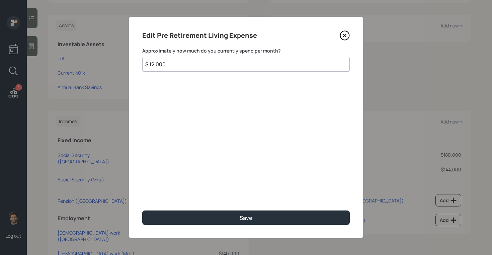
click at [188, 62] on input "$ 12,000" at bounding box center [246, 64] width 208 height 15
type input "$ 15,000"
click at [189, 226] on div "Edit Pre Retirement Living Expense Approximately how much do you currently spen…" at bounding box center [246, 128] width 234 height 222
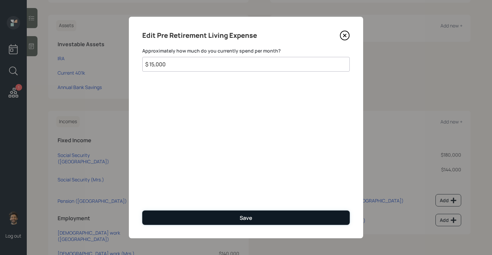
click at [182, 220] on button "Save" at bounding box center [246, 218] width 208 height 14
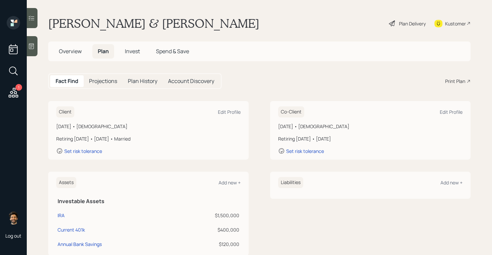
click at [415, 24] on div "Plan Delivery" at bounding box center [412, 23] width 27 height 7
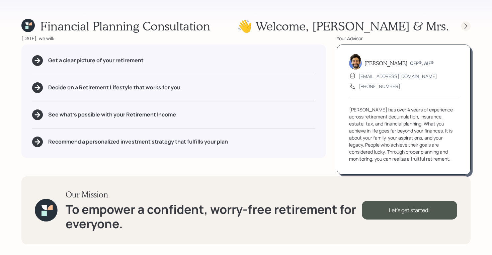
click at [465, 27] on icon at bounding box center [466, 26] width 7 height 7
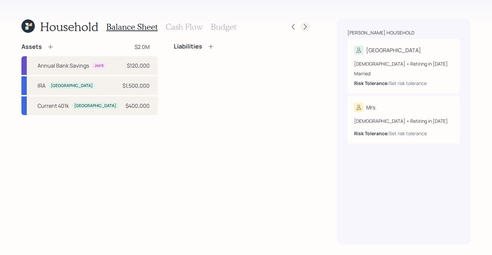
click at [308, 29] on icon at bounding box center [305, 26] width 7 height 7
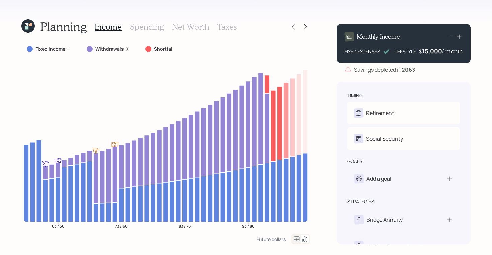
click at [146, 26] on h3 "Spending" at bounding box center [147, 27] width 34 height 10
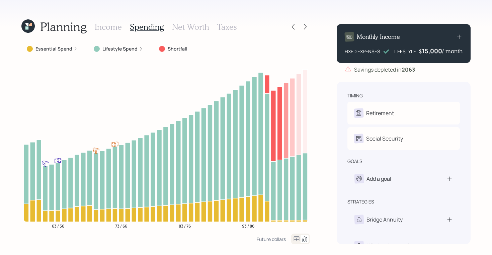
click at [296, 238] on icon at bounding box center [297, 239] width 8 height 8
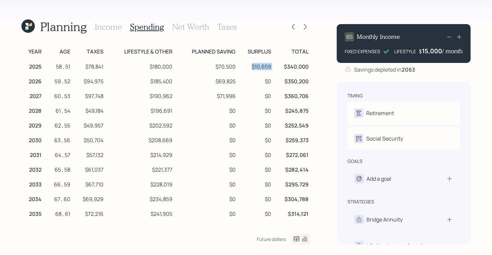
drag, startPoint x: 252, startPoint y: 67, endPoint x: 274, endPoint y: 67, distance: 21.1
click at [274, 67] on tr "2025 58 , 51 $78,841 $180,000 $70,500 $10,659 $340,000" at bounding box center [165, 65] width 289 height 15
drag, startPoint x: 173, startPoint y: 64, endPoint x: 149, endPoint y: 65, distance: 24.5
click at [149, 65] on td "$180,000" at bounding box center [139, 65] width 69 height 15
click at [251, 66] on td "$10,659" at bounding box center [254, 65] width 35 height 15
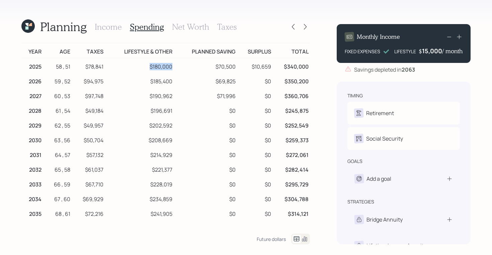
drag, startPoint x: 173, startPoint y: 68, endPoint x: 144, endPoint y: 68, distance: 29.1
click at [144, 68] on td "$180,000" at bounding box center [139, 65] width 69 height 15
drag, startPoint x: 247, startPoint y: 51, endPoint x: 271, endPoint y: 53, distance: 23.9
click at [271, 53] on td "Surplus" at bounding box center [254, 50] width 35 height 15
drag, startPoint x: 422, startPoint y: 51, endPoint x: 448, endPoint y: 52, distance: 26.8
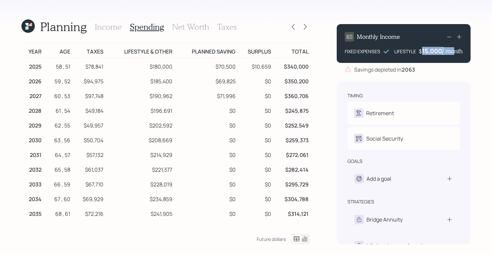
click at [448, 52] on div "$ 15,000 / month" at bounding box center [441, 51] width 44 height 8
click at [253, 70] on td "$10,659" at bounding box center [254, 65] width 35 height 15
drag, startPoint x: 250, startPoint y: 66, endPoint x: 270, endPoint y: 69, distance: 20.1
click at [270, 69] on td "$10,659" at bounding box center [254, 65] width 35 height 15
click at [264, 68] on td "$10,659" at bounding box center [254, 65] width 35 height 15
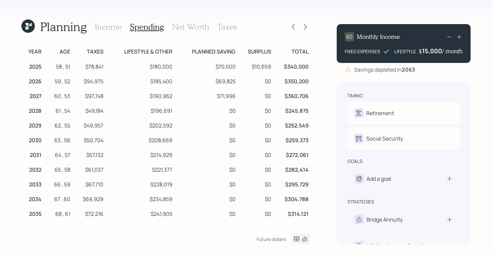
click at [256, 67] on td "$10,659" at bounding box center [254, 65] width 35 height 15
click at [432, 51] on div "15,000" at bounding box center [432, 51] width 20 height 8
click at [432, 51] on div "15000" at bounding box center [433, 51] width 18 height 8
click at [409, 11] on div "Planning Income Spending Net Worth Taxes Year Age Taxes Lifestyle & Other Plann…" at bounding box center [246, 127] width 492 height 255
drag, startPoint x: 216, startPoint y: 67, endPoint x: 236, endPoint y: 67, distance: 20.1
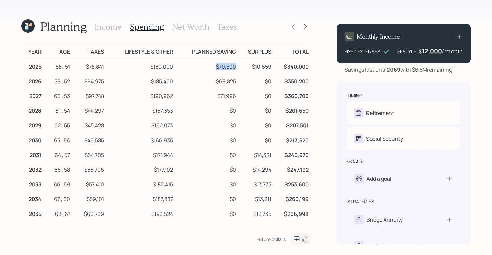
click at [236, 67] on td "$70,500" at bounding box center [205, 65] width 63 height 15
click at [211, 66] on td "$70,500" at bounding box center [205, 65] width 63 height 15
drag, startPoint x: 235, startPoint y: 67, endPoint x: 217, endPoint y: 67, distance: 18.1
click at [217, 67] on td "$70,500" at bounding box center [205, 65] width 63 height 15
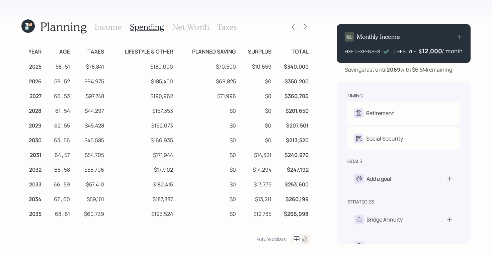
click at [205, 62] on td "$70,500" at bounding box center [205, 65] width 63 height 15
click at [27, 29] on icon at bounding box center [26, 27] width 3 height 3
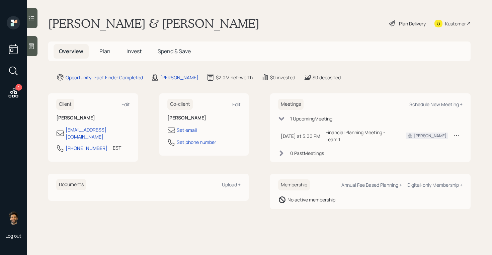
click at [102, 50] on span "Plan" at bounding box center [104, 51] width 11 height 7
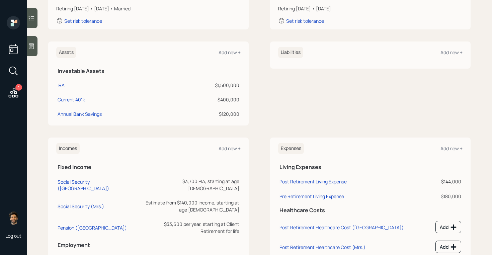
scroll to position [134, 0]
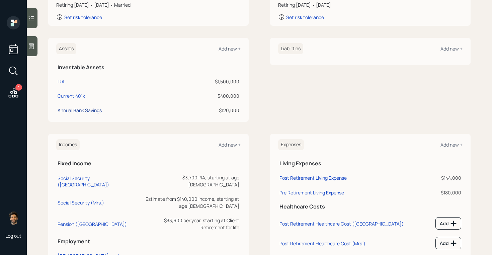
click at [80, 108] on div "Annual Bank Savings" at bounding box center [80, 110] width 44 height 7
select select "cash"
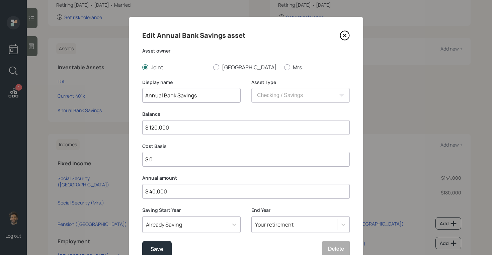
click at [159, 190] on input "$ 40,000" at bounding box center [246, 191] width 208 height 15
type input "$ 50,000"
click at [155, 248] on div "Save" at bounding box center [157, 249] width 13 height 9
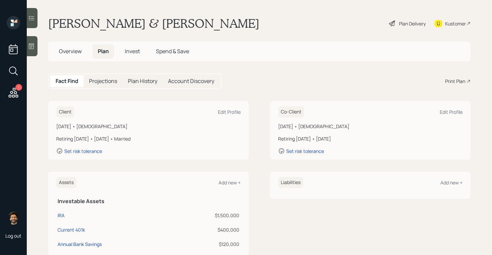
click at [405, 21] on div "Plan Delivery" at bounding box center [412, 23] width 27 height 7
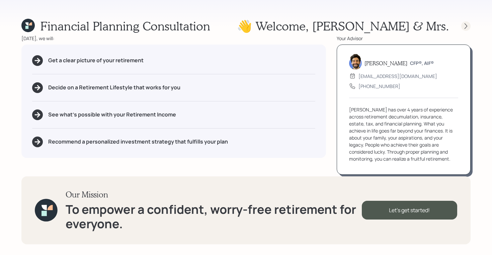
click at [465, 25] on icon at bounding box center [466, 26] width 7 height 7
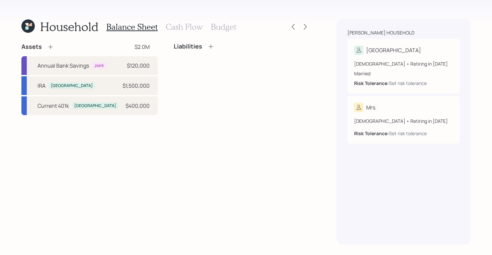
click at [183, 28] on h3 "Cash Flow" at bounding box center [184, 27] width 37 height 10
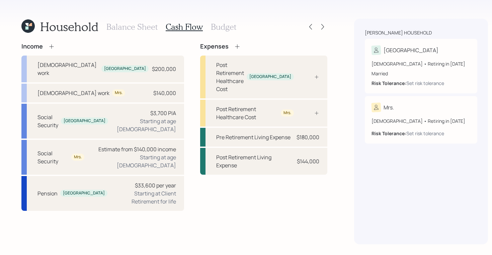
click at [311, 27] on div "Household Balance Sheet Cash Flow Budget Income Full-time work Sudipto $200,000…" at bounding box center [246, 127] width 492 height 255
click at [319, 26] on icon at bounding box center [322, 26] width 7 height 7
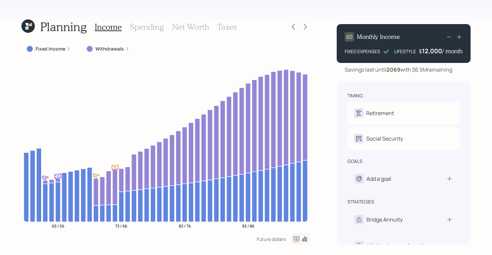
click at [147, 23] on h3 "Spending" at bounding box center [147, 27] width 34 height 10
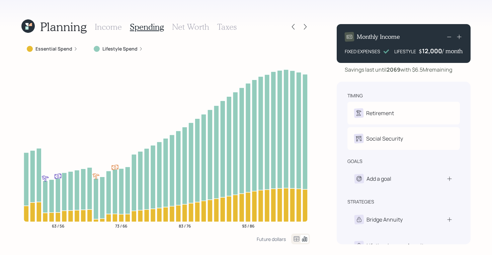
click at [295, 240] on icon at bounding box center [297, 239] width 8 height 8
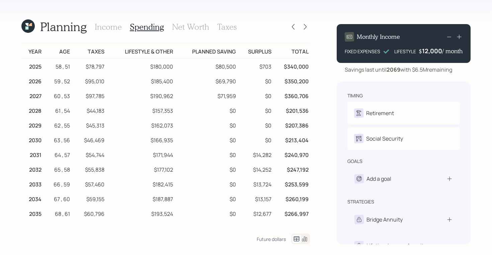
click at [117, 26] on h3 "Income" at bounding box center [108, 27] width 27 height 10
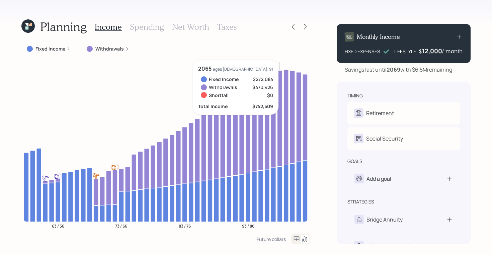
click at [431, 48] on div "12,000" at bounding box center [432, 51] width 20 height 8
click at [431, 48] on div "12000" at bounding box center [433, 51] width 18 height 8
click at [478, 52] on div "Planning Income Spending Net Worth Taxes Fixed Income Withdrawals 63 / 56 73 / …" at bounding box center [246, 127] width 492 height 255
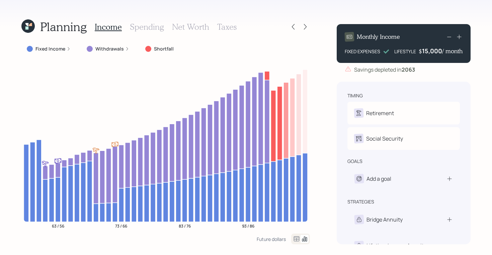
click at [31, 23] on icon at bounding box center [27, 25] width 13 height 13
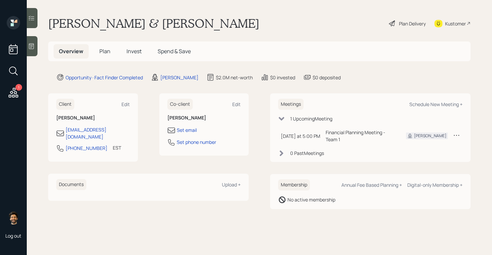
click at [106, 54] on span "Plan" at bounding box center [104, 51] width 11 height 7
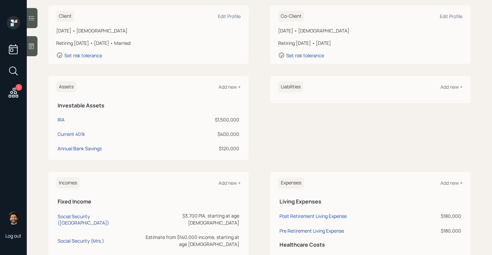
scroll to position [123, 0]
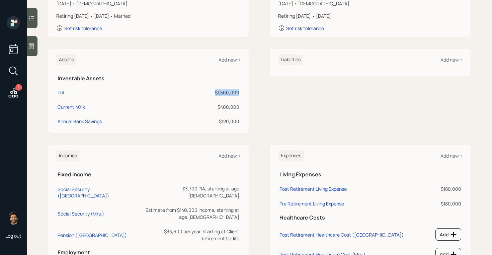
drag, startPoint x: 240, startPoint y: 92, endPoint x: 213, endPoint y: 91, distance: 27.5
click at [213, 91] on td "$1,500,000" at bounding box center [207, 91] width 68 height 14
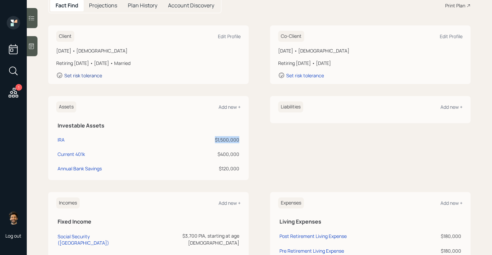
scroll to position [63, 0]
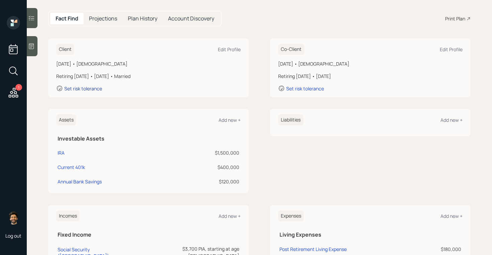
click at [80, 89] on div "Set risk tolerance" at bounding box center [83, 88] width 38 height 6
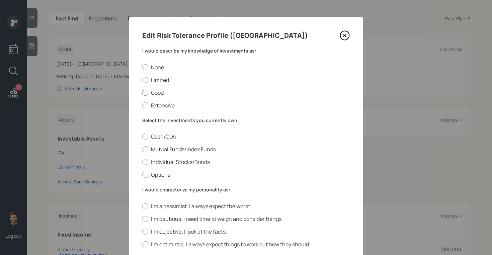
click at [144, 94] on div at bounding box center [145, 93] width 6 height 6
click at [142, 93] on input "Good" at bounding box center [142, 92] width 0 height 0
radio input "true"
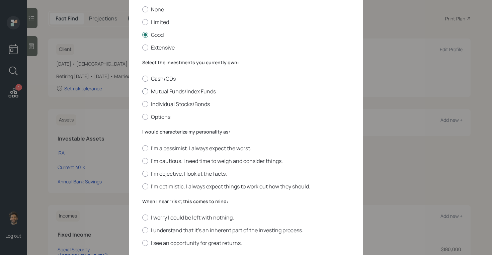
click at [147, 89] on div at bounding box center [145, 91] width 6 height 6
click at [142, 91] on input "Mutual Funds/Index Funds" at bounding box center [142, 91] width 0 height 0
radio input "true"
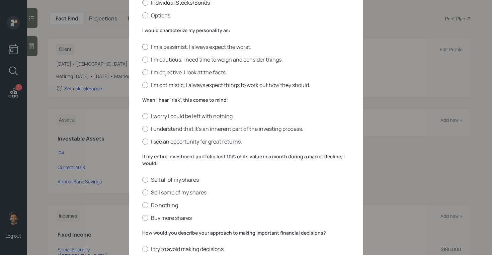
scroll to position [160, 0]
click at [166, 56] on label "I'm cautious. I need time to weigh and consider things." at bounding box center [246, 58] width 208 height 7
click at [142, 58] on input "I'm cautious. I need time to weigh and consider things." at bounding box center [142, 58] width 0 height 0
radio input "true"
click at [164, 101] on label "When I hear "risk", this comes to mind:" at bounding box center [246, 99] width 208 height 7
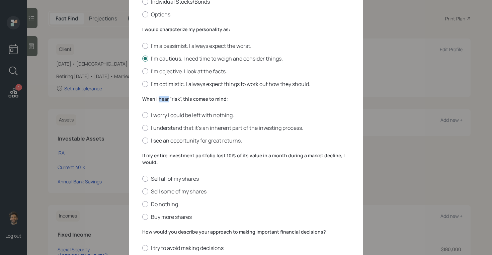
click at [164, 101] on label "When I hear "risk", this comes to mind:" at bounding box center [246, 99] width 208 height 7
click at [158, 127] on label "I understand that it’s an inherent part of the investing process." at bounding box center [246, 127] width 208 height 7
click at [142, 128] on input "I understand that it’s an inherent part of the investing process." at bounding box center [142, 128] width 0 height 0
radio input "true"
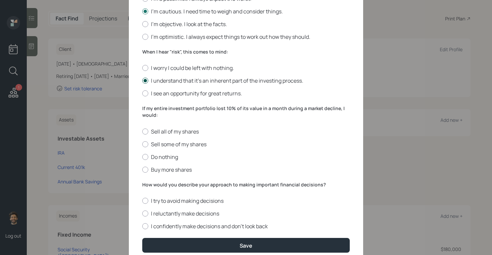
scroll to position [235, 0]
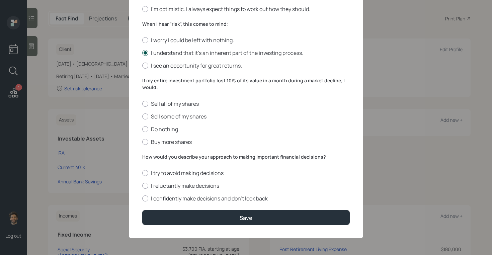
click at [154, 128] on label "Do nothing" at bounding box center [246, 129] width 208 height 7
click at [142, 129] on input "Do nothing" at bounding box center [142, 129] width 0 height 0
radio input "true"
click at [153, 157] on label "How would you describe your approach to making important financial decisions?" at bounding box center [246, 157] width 208 height 7
click at [146, 198] on div at bounding box center [145, 199] width 6 height 6
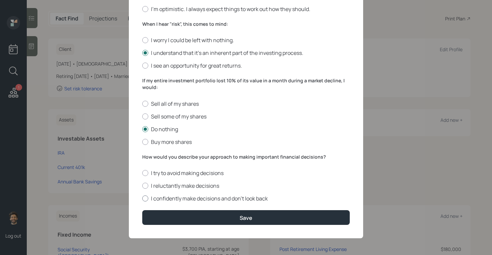
click at [142, 199] on input "I confidently make decisions and don’t look back" at bounding box center [142, 199] width 0 height 0
radio input "true"
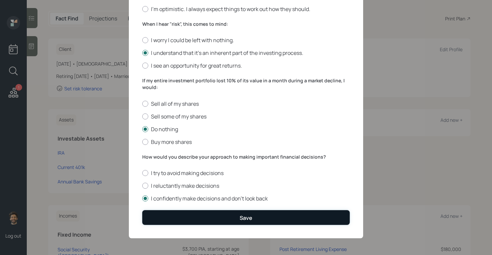
click at [152, 217] on button "Save" at bounding box center [246, 217] width 208 height 14
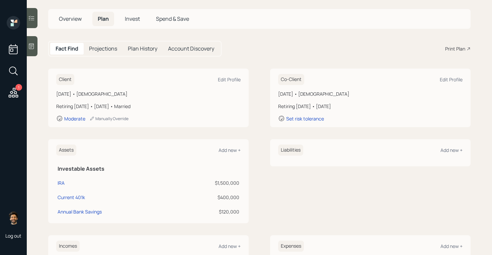
scroll to position [16, 0]
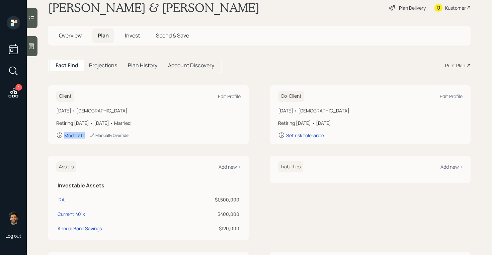
drag, startPoint x: 85, startPoint y: 133, endPoint x: 61, endPoint y: 133, distance: 23.8
click at [61, 133] on div "Moderate Manually Override" at bounding box center [148, 135] width 184 height 7
click at [133, 34] on span "Invest" at bounding box center [132, 35] width 15 height 7
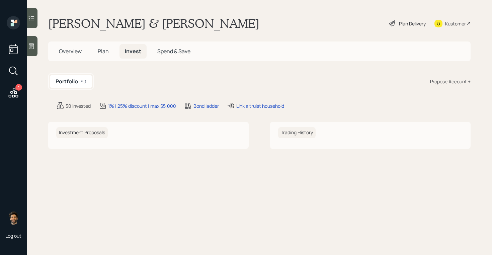
click at [451, 80] on div "Propose Account +" at bounding box center [450, 81] width 41 height 7
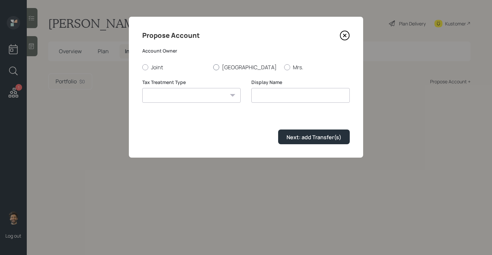
click at [224, 68] on label "Sudipto" at bounding box center [246, 67] width 66 height 7
click at [213, 67] on input "Sudipto" at bounding box center [213, 67] width 0 height 0
radio input "true"
click at [205, 94] on select "Roth Taxable Traditional" at bounding box center [191, 95] width 98 height 15
select select "traditional"
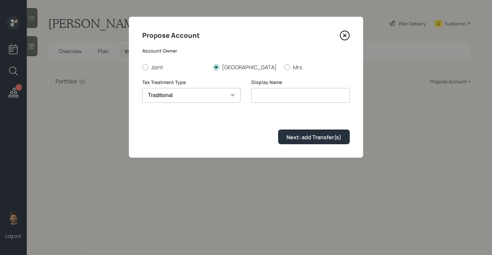
click at [142, 88] on select "Roth Taxable Traditional" at bounding box center [191, 95] width 98 height 15
type input "Traditional"
click at [282, 144] on div "Next: add Transfer(s)" at bounding box center [246, 137] width 208 height 14
click at [294, 138] on div "Next: add Transfer(s)" at bounding box center [314, 137] width 55 height 7
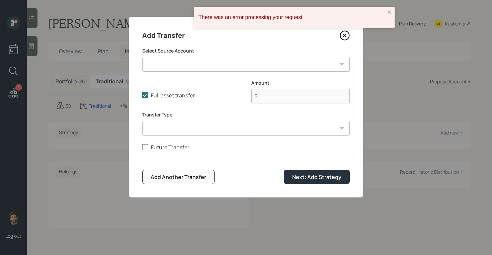
click at [191, 65] on select "IRA ($1,500,000 | IRA) Current 401k ($400,000 | 401(k)) Annual Bank Savings ($1…" at bounding box center [246, 64] width 208 height 15
select select "b3c1e60b-53d6-4b2a-8d38-6867fbb8d08e"
click at [142, 57] on select "IRA ($1,500,000 | IRA) Current 401k ($400,000 | 401(k)) Annual Bank Savings ($1…" at bounding box center [246, 64] width 208 height 15
type input "$ 1,500,000"
click at [185, 130] on select "ACAT Transfer Non ACAT Transfer Capitalize Rollover Rollover Deposit" at bounding box center [246, 128] width 208 height 15
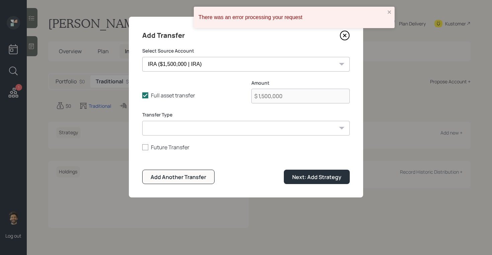
select select "acat_transfer"
click at [142, 121] on select "ACAT Transfer Non ACAT Transfer Capitalize Rollover Rollover Deposit" at bounding box center [246, 128] width 208 height 15
click at [295, 179] on div "Next: Add Strategy" at bounding box center [316, 176] width 49 height 7
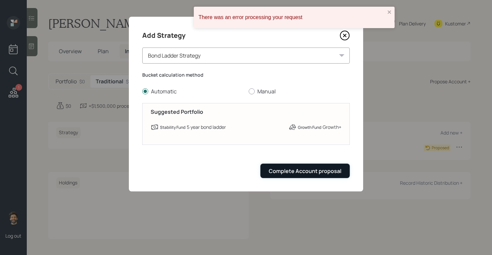
click at [286, 171] on div "Complete Account proposal" at bounding box center [305, 170] width 73 height 7
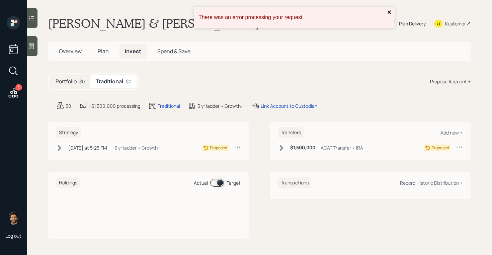
click at [387, 13] on icon "close" at bounding box center [389, 11] width 5 height 5
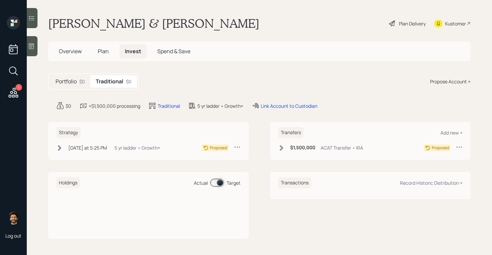
click at [413, 25] on div "Plan Delivery" at bounding box center [412, 23] width 27 height 7
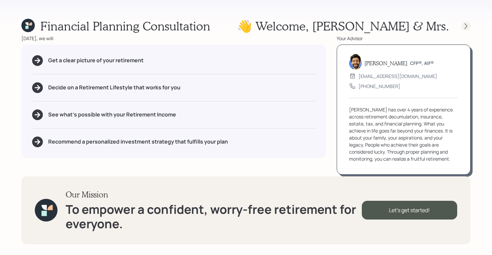
click at [466, 24] on icon at bounding box center [466, 26] width 7 height 7
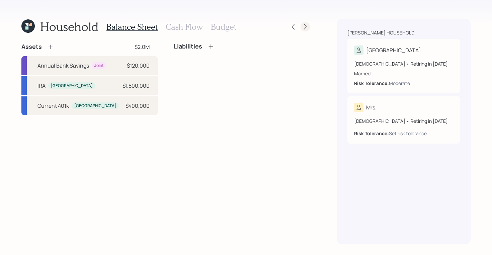
click at [309, 26] on div at bounding box center [305, 26] width 9 height 9
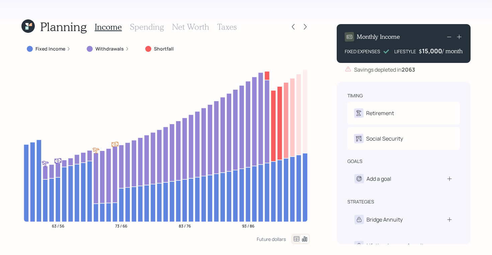
click at [155, 26] on h3 "Spending" at bounding box center [147, 27] width 34 height 10
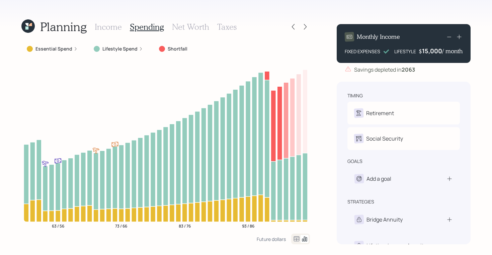
click at [227, 29] on h3 "Taxes" at bounding box center [226, 27] width 19 height 10
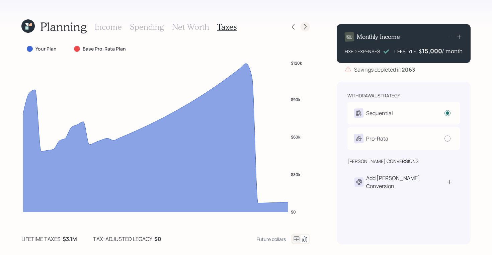
click at [304, 29] on icon at bounding box center [305, 27] width 3 height 6
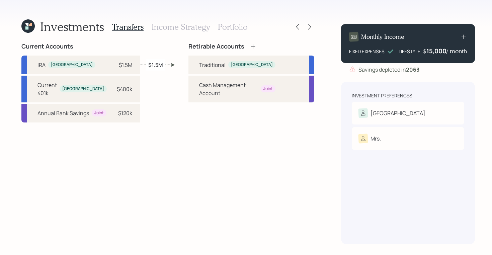
click at [195, 24] on h3 "Income Strategy" at bounding box center [181, 27] width 58 height 10
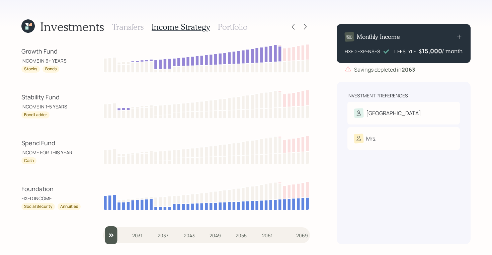
click at [232, 28] on h3 "Portfolio" at bounding box center [233, 27] width 30 height 10
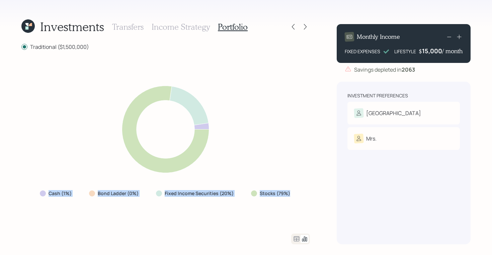
drag, startPoint x: 292, startPoint y: 193, endPoint x: 29, endPoint y: 184, distance: 263.0
click at [29, 184] on div "Cash (1%) Bond Ladder (0%) Fixed Income Securities (20%) Stocks (79%)" at bounding box center [165, 142] width 289 height 167
click at [26, 24] on icon at bounding box center [26, 24] width 3 height 3
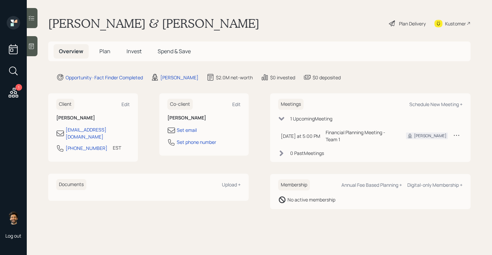
click at [100, 51] on span "Plan" at bounding box center [104, 51] width 11 height 7
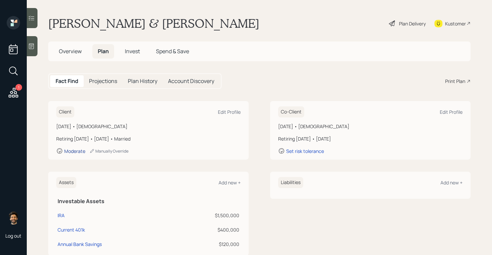
click at [74, 152] on div "Moderate" at bounding box center [74, 151] width 21 height 6
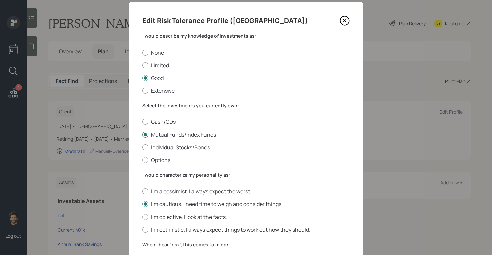
scroll to position [20, 0]
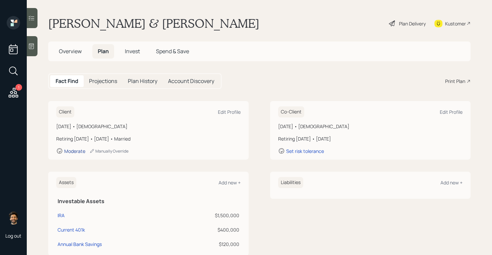
click at [75, 151] on div "Moderate" at bounding box center [74, 151] width 21 height 6
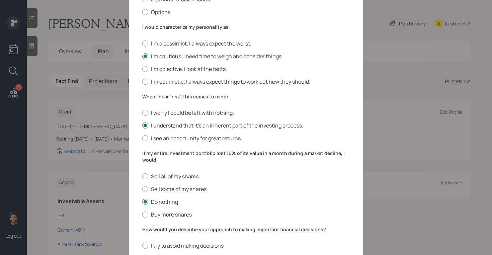
scroll to position [217, 0]
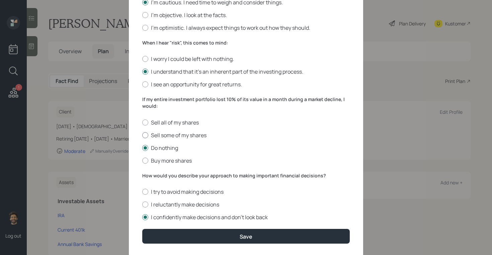
click at [147, 135] on div at bounding box center [145, 135] width 6 height 6
click at [142, 135] on input "Sell some of my shares" at bounding box center [142, 135] width 0 height 0
radio input "true"
click at [146, 201] on label "I reluctantly make decisions" at bounding box center [246, 204] width 208 height 7
click at [142, 205] on input "I reluctantly make decisions" at bounding box center [142, 205] width 0 height 0
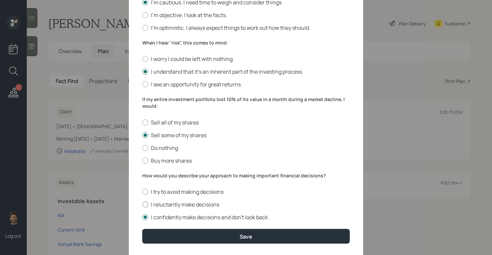
radio input "true"
click at [145, 195] on div at bounding box center [145, 192] width 6 height 6
click at [142, 192] on input "I try to avoid making decisions" at bounding box center [142, 192] width 0 height 0
radio input "true"
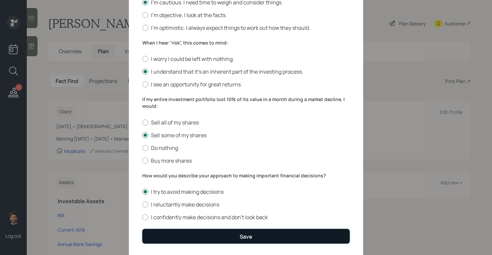
click at [156, 233] on button "Save" at bounding box center [246, 236] width 208 height 14
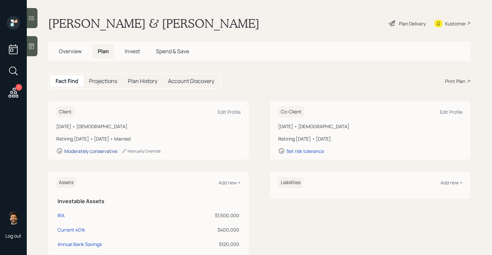
click at [89, 152] on div "Moderately conservative" at bounding box center [90, 151] width 53 height 6
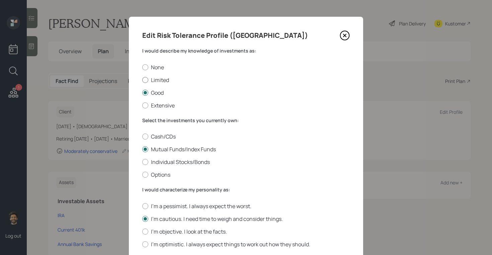
click at [143, 77] on label "Limited" at bounding box center [246, 79] width 208 height 7
click at [142, 80] on input "Limited" at bounding box center [142, 80] width 0 height 0
radio input "true"
click at [144, 135] on div at bounding box center [145, 137] width 6 height 6
click at [142, 137] on input "Cash/CDs" at bounding box center [142, 137] width 0 height 0
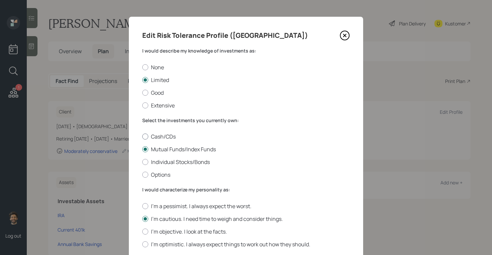
radio input "true"
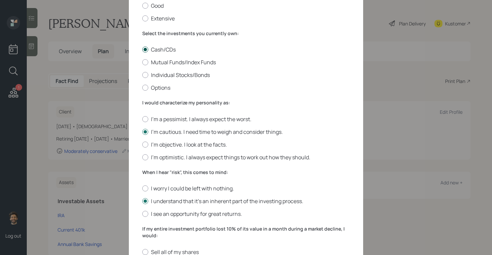
scroll to position [235, 0]
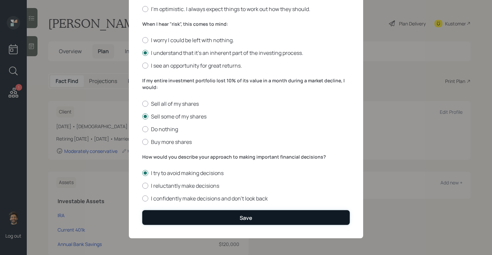
click at [162, 214] on button "Save" at bounding box center [246, 217] width 208 height 14
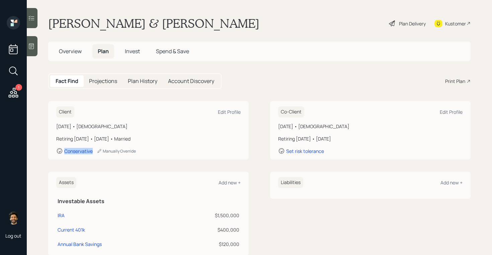
drag, startPoint x: 93, startPoint y: 152, endPoint x: 53, endPoint y: 150, distance: 39.9
click at [53, 150] on div "Client Edit Profile October 7, 1967 • 57 years old Retiring in 3 years • Januar…" at bounding box center [148, 130] width 201 height 59
click at [405, 24] on div "Plan Delivery" at bounding box center [412, 23] width 27 height 7
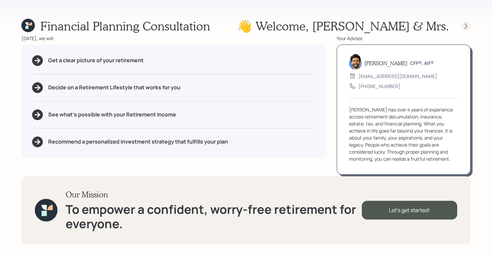
click at [465, 23] on icon at bounding box center [466, 26] width 3 height 6
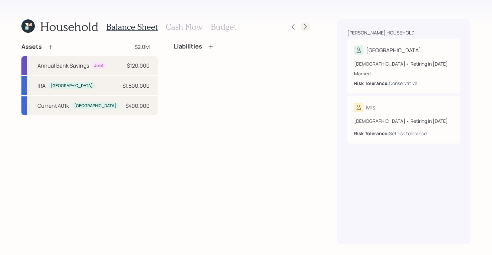
click at [306, 24] on icon at bounding box center [305, 26] width 7 height 7
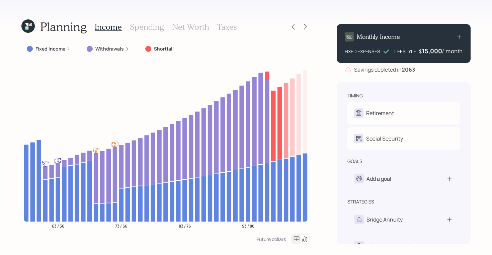
click at [189, 25] on h3 "Net Worth" at bounding box center [190, 27] width 37 height 10
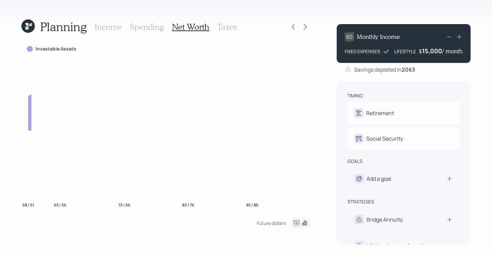
click at [217, 23] on h3 "Taxes" at bounding box center [226, 27] width 19 height 10
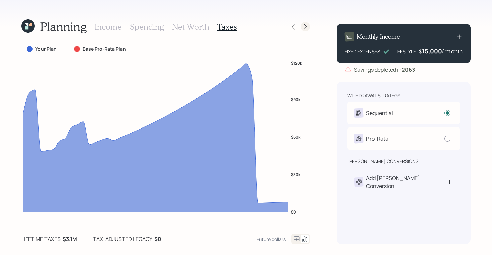
click at [308, 28] on icon at bounding box center [305, 26] width 7 height 7
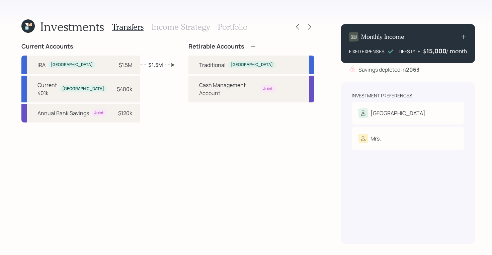
click at [227, 23] on h3 "Portfolio" at bounding box center [233, 27] width 30 height 10
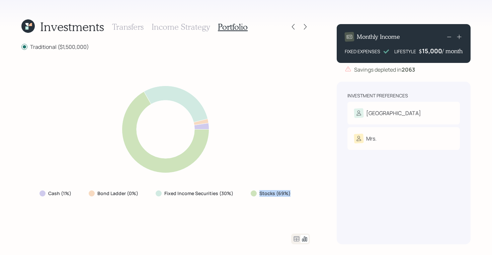
drag, startPoint x: 290, startPoint y: 195, endPoint x: 250, endPoint y: 192, distance: 39.6
click at [251, 192] on div "Stocks (69%)" at bounding box center [271, 193] width 41 height 7
click at [29, 23] on icon at bounding box center [27, 25] width 13 height 13
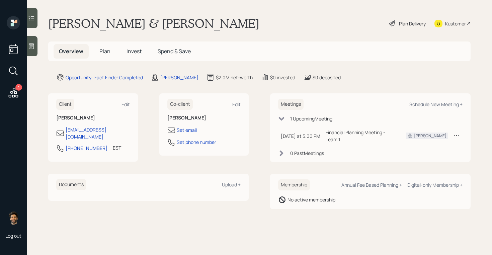
click at [96, 51] on h5 "Plan" at bounding box center [105, 51] width 22 height 14
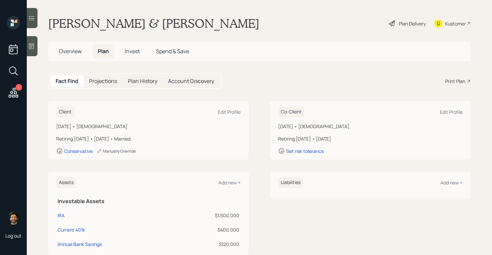
click at [125, 149] on div "Manually Override" at bounding box center [116, 151] width 39 height 6
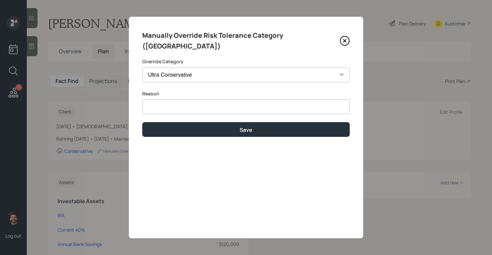
click at [165, 100] on input at bounding box center [246, 106] width 208 height 15
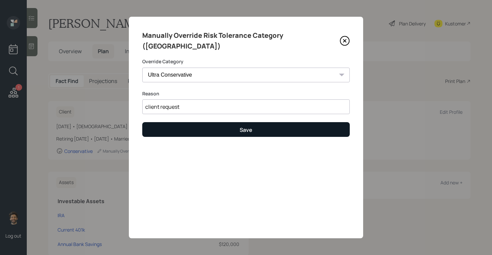
type input "client request"
click at [189, 122] on button "Save" at bounding box center [246, 129] width 208 height 14
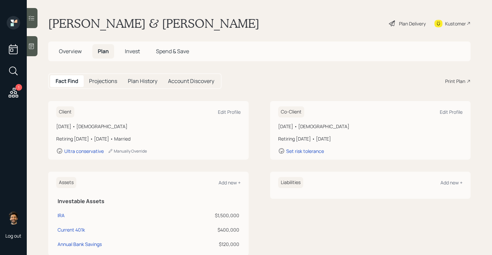
click at [411, 22] on div "Plan Delivery" at bounding box center [412, 23] width 27 height 7
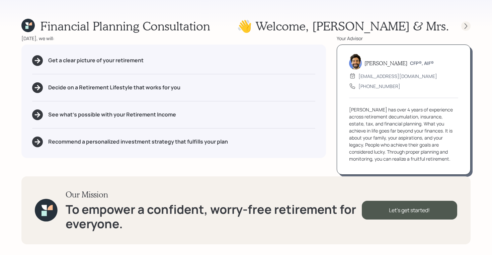
click at [463, 27] on icon at bounding box center [466, 26] width 7 height 7
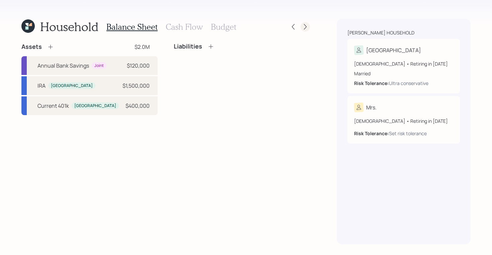
click at [303, 25] on icon at bounding box center [305, 26] width 7 height 7
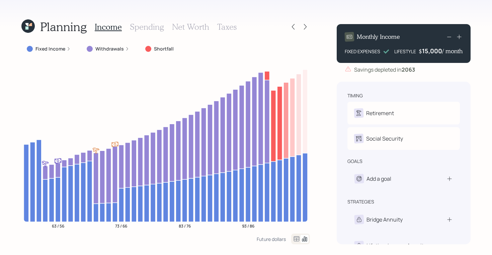
click at [232, 30] on h3 "Taxes" at bounding box center [226, 27] width 19 height 10
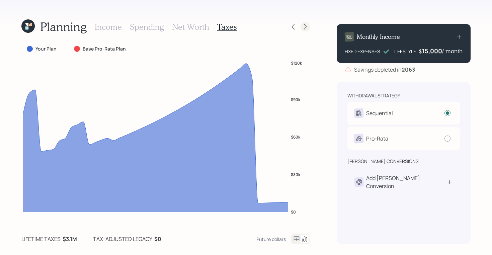
click at [307, 26] on icon at bounding box center [305, 26] width 7 height 7
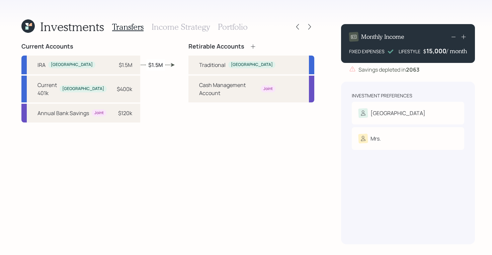
click at [224, 24] on h3 "Portfolio" at bounding box center [233, 27] width 30 height 10
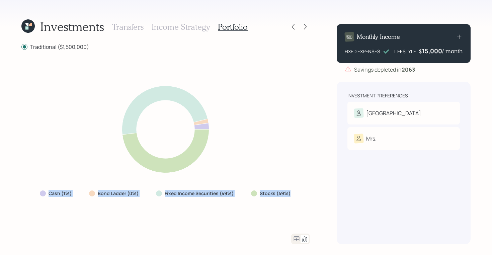
drag, startPoint x: 292, startPoint y: 195, endPoint x: 47, endPoint y: 194, distance: 245.1
click at [47, 194] on div "Cash (1%) Bond Ladder (0%) Fixed Income Securities (49%) Stocks (49%)" at bounding box center [165, 194] width 263 height 12
click at [27, 28] on icon at bounding box center [26, 27] width 3 height 3
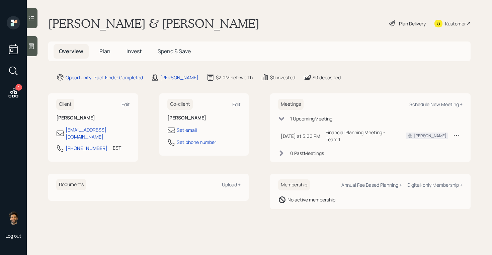
click at [102, 51] on span "Plan" at bounding box center [104, 51] width 11 height 7
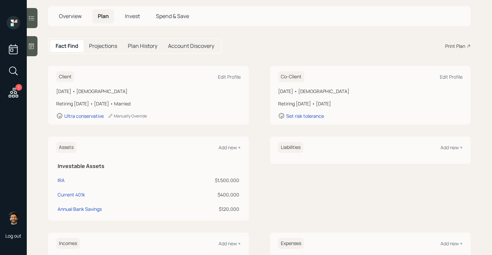
scroll to position [43, 0]
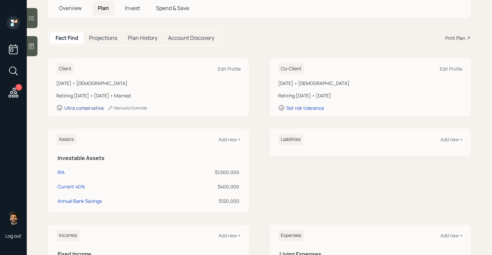
click at [82, 107] on div "Ultra conservative" at bounding box center [84, 108] width 40 height 6
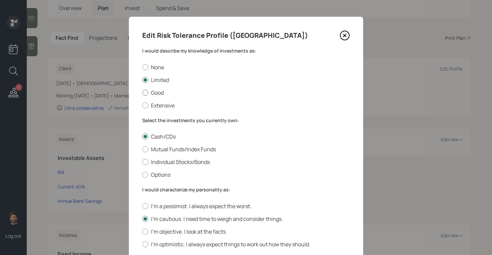
click at [145, 90] on div at bounding box center [145, 93] width 6 height 6
click at [142, 92] on input "Good" at bounding box center [142, 92] width 0 height 0
radio input "true"
click at [145, 79] on div at bounding box center [145, 80] width 6 height 6
click at [142, 80] on input "Limited" at bounding box center [142, 80] width 0 height 0
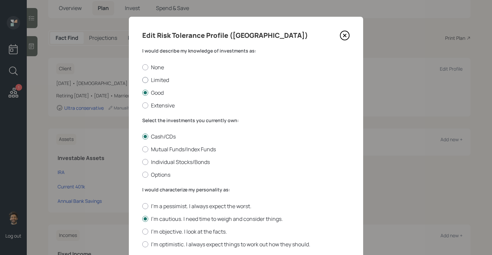
radio input "true"
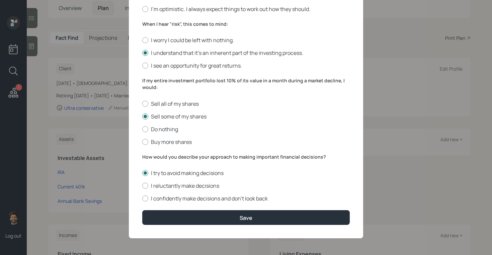
click at [169, 209] on form "I would describe my knowledge of investments as: None Limited Good Extensive Se…" at bounding box center [246, 18] width 208 height 413
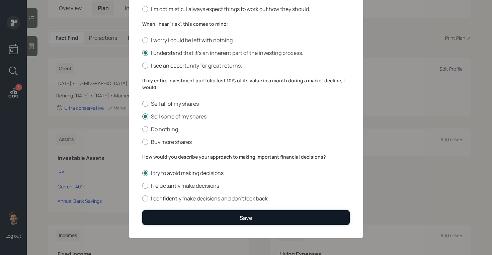
click at [167, 216] on button "Save" at bounding box center [246, 217] width 208 height 14
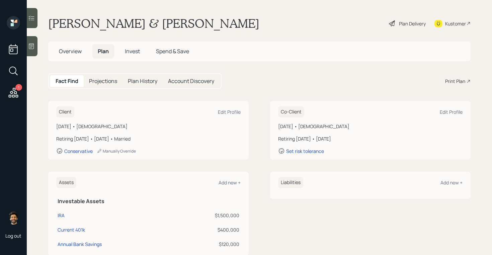
click at [408, 21] on div "Plan Delivery" at bounding box center [412, 23] width 27 height 7
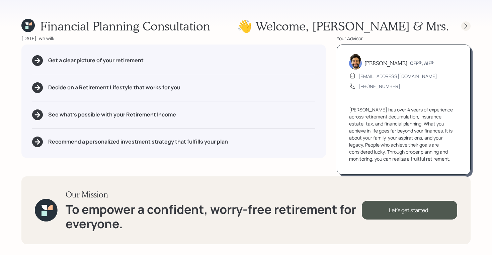
click at [464, 27] on icon at bounding box center [466, 26] width 7 height 7
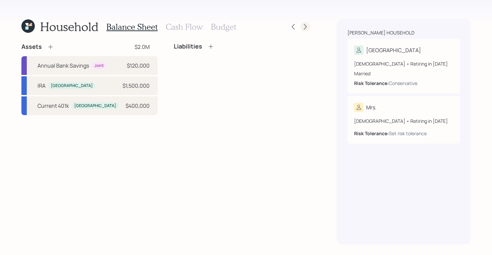
click at [303, 28] on icon at bounding box center [305, 26] width 7 height 7
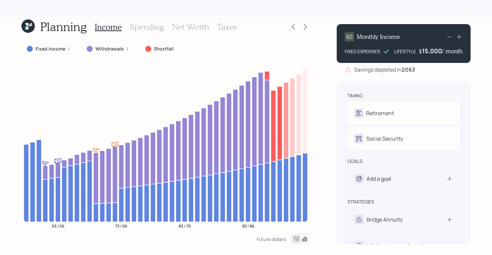
click at [211, 26] on div "Income Spending Net Worth Taxes" at bounding box center [166, 27] width 142 height 16
click at [223, 26] on h3 "Taxes" at bounding box center [226, 27] width 19 height 10
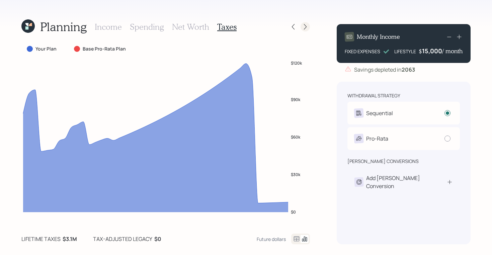
click at [306, 27] on icon at bounding box center [305, 26] width 7 height 7
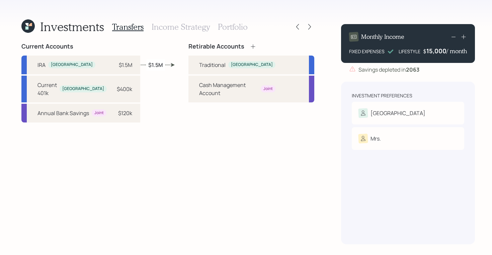
click at [204, 27] on h3 "Income Strategy" at bounding box center [181, 27] width 58 height 10
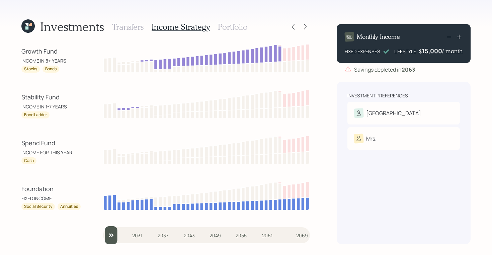
click at [226, 27] on h3 "Portfolio" at bounding box center [233, 27] width 30 height 10
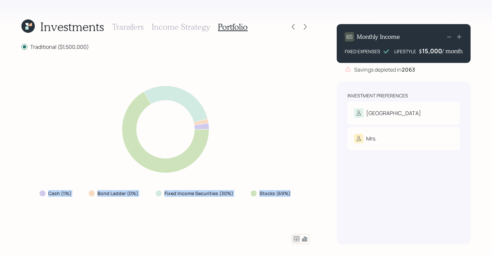
drag, startPoint x: 292, startPoint y: 194, endPoint x: 8, endPoint y: 182, distance: 284.1
click at [8, 182] on div "Investments Transfers Income Strategy Portfolio Traditional ($1,500,000) Cash (…" at bounding box center [246, 127] width 492 height 255
click at [299, 238] on icon at bounding box center [297, 238] width 6 height 5
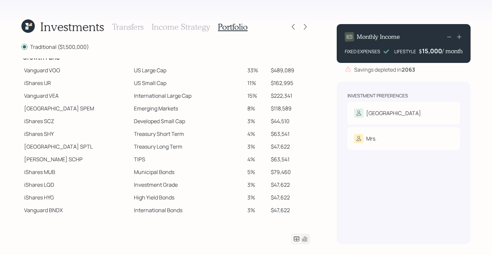
scroll to position [141, 0]
click at [26, 68] on td "Vanguard VOO" at bounding box center [76, 70] width 110 height 13
click at [30, 83] on td "iShares IJR" at bounding box center [76, 82] width 110 height 13
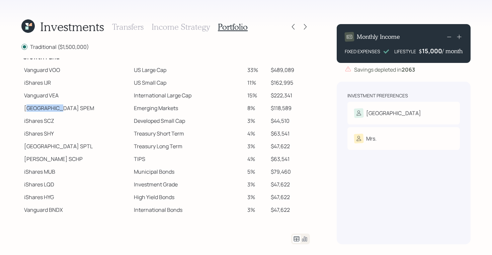
drag, startPoint x: 26, startPoint y: 109, endPoint x: 54, endPoint y: 109, distance: 27.8
click at [54, 109] on td "[GEOGRAPHIC_DATA]" at bounding box center [76, 108] width 110 height 13
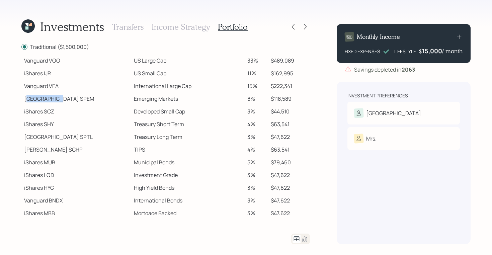
scroll to position [152, 0]
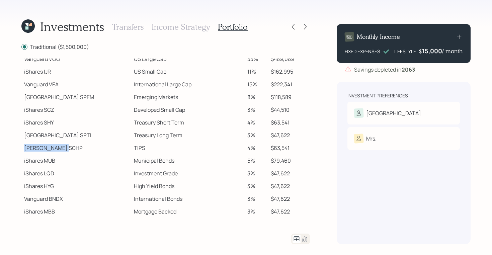
drag, startPoint x: 24, startPoint y: 150, endPoint x: 46, endPoint y: 151, distance: 21.4
click at [46, 151] on td "[PERSON_NAME] SCHP" at bounding box center [76, 148] width 110 height 13
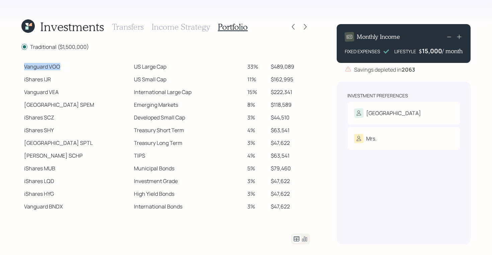
drag, startPoint x: 25, startPoint y: 66, endPoint x: 70, endPoint y: 64, distance: 44.6
click at [70, 64] on td "Vanguard VOO" at bounding box center [76, 66] width 110 height 13
click at [52, 65] on td "Vanguard VOO" at bounding box center [76, 66] width 110 height 13
click at [91, 78] on td "iShares IJR" at bounding box center [76, 79] width 110 height 13
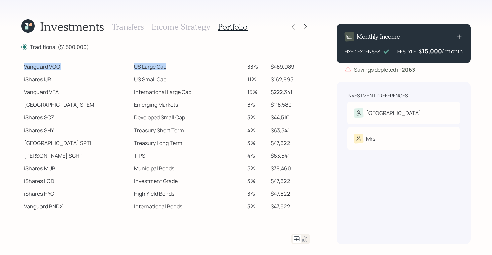
drag, startPoint x: 25, startPoint y: 69, endPoint x: 144, endPoint y: 69, distance: 119.2
click at [144, 69] on tr "Vanguard VOO US Large Cap 33% $489,089" at bounding box center [165, 66] width 289 height 13
drag, startPoint x: 107, startPoint y: 77, endPoint x: 144, endPoint y: 80, distance: 37.3
click at [144, 80] on td "US Small Cap" at bounding box center [187, 79] width 113 height 13
drag, startPoint x: 108, startPoint y: 94, endPoint x: 171, endPoint y: 94, distance: 62.6
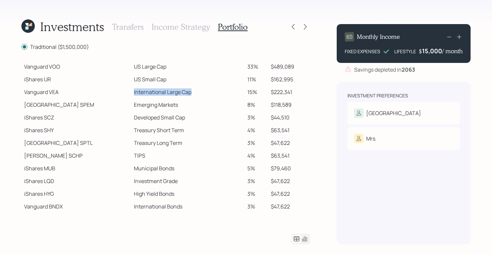
click at [171, 94] on td "International Large Cap" at bounding box center [187, 92] width 113 height 13
drag, startPoint x: 110, startPoint y: 106, endPoint x: 158, endPoint y: 109, distance: 48.3
click at [158, 109] on td "Emerging Markets" at bounding box center [187, 104] width 113 height 13
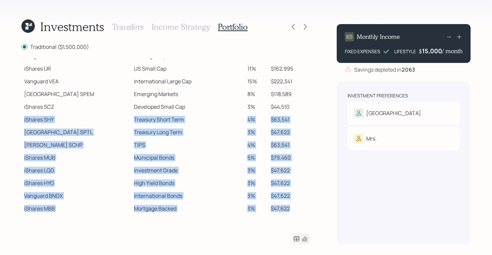
drag, startPoint x: 284, startPoint y: 208, endPoint x: 24, endPoint y: 120, distance: 274.1
click at [24, 120] on tbody "Spend Fund CASH Cash (Account Management) 1% $15,000 Stability Fund Invesco BSC…" at bounding box center [165, 59] width 289 height 311
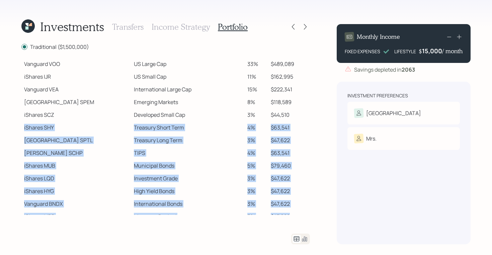
scroll to position [145, 0]
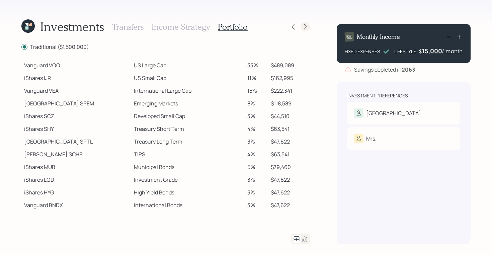
click at [309, 26] on div at bounding box center [305, 26] width 9 height 9
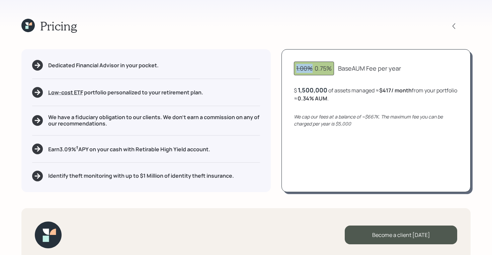
drag, startPoint x: 313, startPoint y: 69, endPoint x: 287, endPoint y: 69, distance: 26.8
click at [287, 69] on div "1.00% 0.75% Base AUM Fee per year $ 1,500,000 of assets managed ≈ $417 / month …" at bounding box center [376, 120] width 189 height 143
drag, startPoint x: 316, startPoint y: 70, endPoint x: 399, endPoint y: 74, distance: 82.5
click at [399, 74] on div "1.00% 0.75% Base AUM Fee per year" at bounding box center [376, 69] width 164 height 14
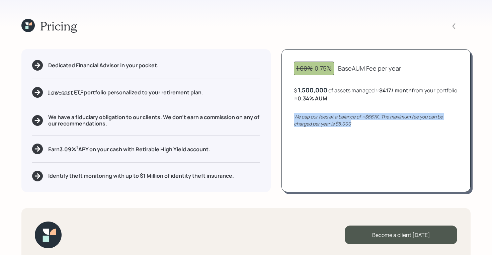
drag, startPoint x: 356, startPoint y: 125, endPoint x: 292, endPoint y: 120, distance: 64.1
click at [292, 120] on div "1.00% 0.75% Base AUM Fee per year $ 1,500,000 of assets managed ≈ $417 / month …" at bounding box center [376, 120] width 189 height 143
click at [351, 122] on icon "We cap our fees at a balance of ~$667K. The maximum fee you can be charged per …" at bounding box center [368, 120] width 149 height 13
drag, startPoint x: 352, startPoint y: 124, endPoint x: 336, endPoint y: 124, distance: 16.4
click at [336, 124] on div "We cap our fees at a balance of ~$667K. The maximum fee you can be charged per …" at bounding box center [376, 120] width 164 height 14
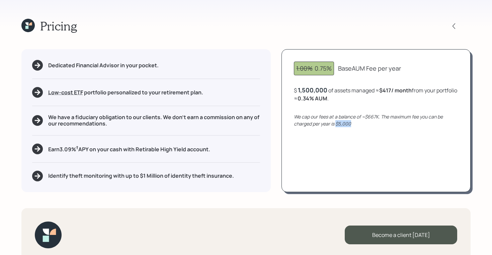
click at [300, 89] on div "1,500,000" at bounding box center [312, 90] width 29 height 8
click at [310, 90] on div "1500000" at bounding box center [311, 90] width 26 height 8
click at [346, 106] on div "1.00% 0.75% Base AUM Fee per year $ 700,000 of assets managed ≈ $417 / month fr…" at bounding box center [376, 120] width 189 height 143
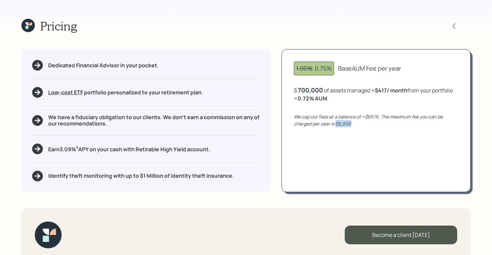
drag, startPoint x: 353, startPoint y: 125, endPoint x: 335, endPoint y: 125, distance: 17.4
click at [335, 125] on div "We cap our fees at a balance of ~$667K. The maximum fee you can be charged per …" at bounding box center [376, 120] width 164 height 14
drag, startPoint x: 325, startPoint y: 89, endPoint x: 294, endPoint y: 89, distance: 31.1
click at [294, 89] on div "1.00% 0.75% Base AUM Fee per year $ 700000 of assets managed ≈ $417 / month fro…" at bounding box center [376, 120] width 189 height 143
click at [314, 89] on div "700000" at bounding box center [309, 90] width 23 height 8
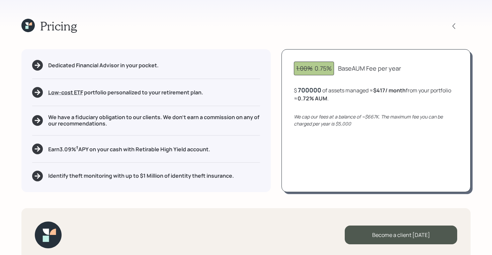
click at [333, 90] on div "$ 700000 of assets managed ≈ $417 / month from your portfolio ≈ 0.72 % AUM ." at bounding box center [376, 94] width 164 height 16
drag, startPoint x: 377, startPoint y: 89, endPoint x: 402, endPoint y: 91, distance: 24.9
click at [402, 91] on b "$417 / month" at bounding box center [391, 90] width 32 height 7
click at [311, 90] on div "700,000" at bounding box center [310, 90] width 25 height 8
click at [311, 90] on div "700000" at bounding box center [309, 90] width 23 height 8
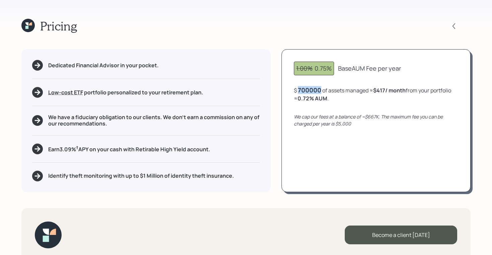
click at [311, 90] on div "700000" at bounding box center [309, 90] width 23 height 8
click at [351, 97] on div "$ 200000 of assets managed ≈ $417 / month from your portfolio ≈ 0.72 % AUM ." at bounding box center [376, 94] width 164 height 16
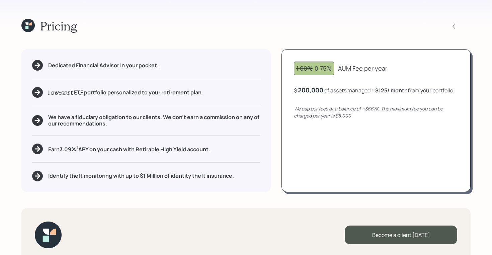
click at [317, 88] on div "200,000" at bounding box center [310, 90] width 25 height 8
click at [341, 94] on div "$ 2000000 of assets managed ≈ $125 / month from your portfolio ." at bounding box center [375, 90] width 163 height 8
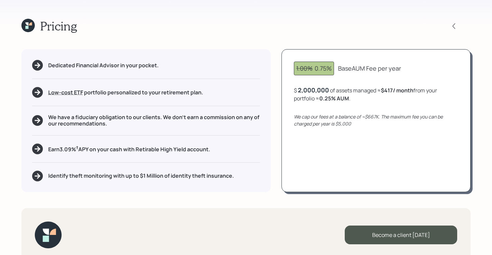
drag, startPoint x: 382, startPoint y: 88, endPoint x: 412, endPoint y: 87, distance: 29.5
click at [412, 87] on div "$ 2,000,000 of assets managed ≈ $417 / month from your portfolio ≈ 0.25 % AUM ." at bounding box center [376, 94] width 164 height 16
drag, startPoint x: 380, startPoint y: 94, endPoint x: 419, endPoint y: 95, distance: 38.2
click at [419, 95] on div "$ 2,000,000 of assets managed ≈ $417 / month from your portfolio ≈ 0.25 % AUM ." at bounding box center [376, 94] width 164 height 16
drag, startPoint x: 360, startPoint y: 119, endPoint x: 382, endPoint y: 116, distance: 21.9
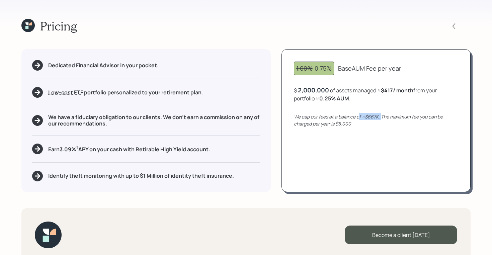
click at [382, 116] on icon "We cap our fees at a balance of ~$667K. The maximum fee you can be charged per …" at bounding box center [368, 120] width 149 height 13
drag, startPoint x: 357, startPoint y: 123, endPoint x: 337, endPoint y: 123, distance: 19.8
click at [337, 123] on div "We cap our fees at a balance of ~$667K. The maximum fee you can be charged per …" at bounding box center [376, 120] width 164 height 14
click at [307, 86] on div "2,000,000" at bounding box center [313, 90] width 31 height 8
click at [307, 86] on div "2000000" at bounding box center [312, 90] width 28 height 8
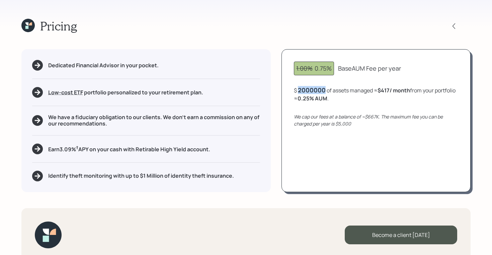
click at [307, 86] on div "2000000" at bounding box center [312, 90] width 28 height 8
click at [353, 91] on div "$ 1500000 of assets managed ≈ $417 / month from your portfolio ≈ 0.25 % AUM ." at bounding box center [376, 94] width 164 height 16
drag, startPoint x: 357, startPoint y: 99, endPoint x: 318, endPoint y: 100, distance: 38.5
click at [318, 100] on div "$ 1,500,000 of assets managed ≈ $417 / month from your portfolio ≈ 0.34 % AUM ." at bounding box center [376, 94] width 164 height 16
click at [27, 27] on icon at bounding box center [26, 27] width 3 height 3
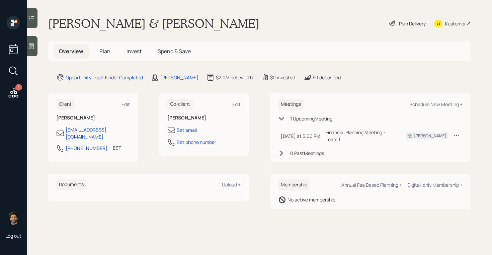
click at [101, 52] on span "Plan" at bounding box center [104, 51] width 11 height 7
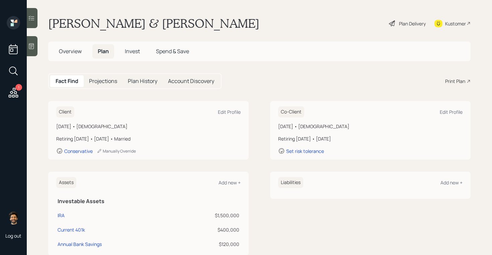
click at [136, 51] on span "Invest" at bounding box center [132, 51] width 15 height 7
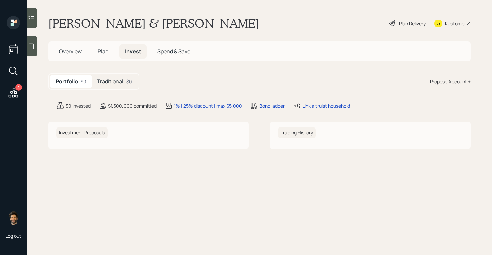
click at [116, 80] on h5 "Traditional" at bounding box center [110, 81] width 26 height 6
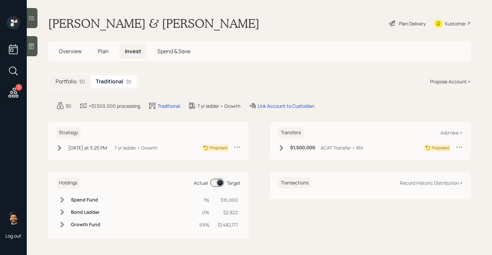
click at [218, 181] on span at bounding box center [217, 183] width 14 height 8
click at [213, 182] on input at bounding box center [212, 183] width 3 height 2
click at [217, 183] on span at bounding box center [217, 183] width 14 height 8
click at [213, 183] on input at bounding box center [212, 183] width 3 height 2
click at [103, 52] on span "Plan" at bounding box center [103, 51] width 11 height 7
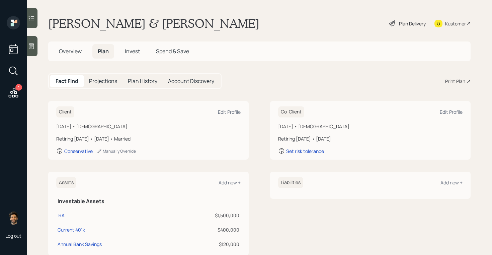
click at [457, 86] on div "Fact Find Projections Plan History Account Discovery Print Plan" at bounding box center [259, 81] width 423 height 16
click at [452, 79] on div "Print Plan" at bounding box center [455, 81] width 20 height 7
click at [29, 48] on icon at bounding box center [31, 46] width 7 height 7
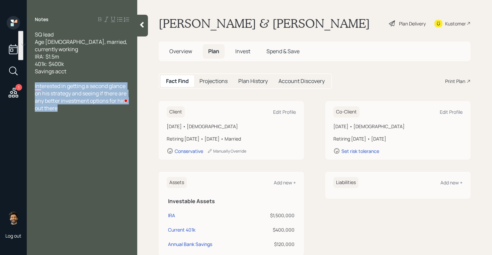
drag, startPoint x: 67, startPoint y: 101, endPoint x: 34, endPoint y: 80, distance: 38.9
click at [34, 80] on div "SQ lead Age 58, married, currently working IRA: $1.5m 401k: $400k Savings acct …" at bounding box center [82, 71] width 110 height 81
click at [58, 97] on div "Interested in getting a second glance on his strategy and seeing if there are a…" at bounding box center [82, 96] width 94 height 29
drag, startPoint x: 61, startPoint y: 98, endPoint x: 37, endPoint y: 76, distance: 32.9
click at [37, 82] on div "Interested in getting a second glance on his strategy and seeing if there are a…" at bounding box center [82, 96] width 94 height 29
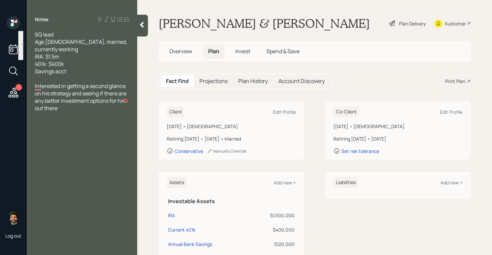
click at [142, 28] on icon at bounding box center [142, 24] width 7 height 7
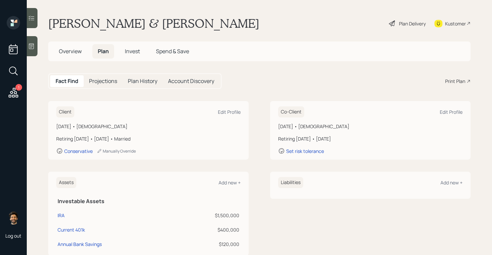
click at [15, 93] on icon at bounding box center [13, 93] width 12 height 12
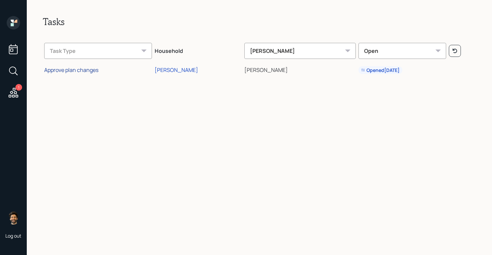
click at [78, 72] on div "Approve plan changes" at bounding box center [71, 69] width 54 height 7
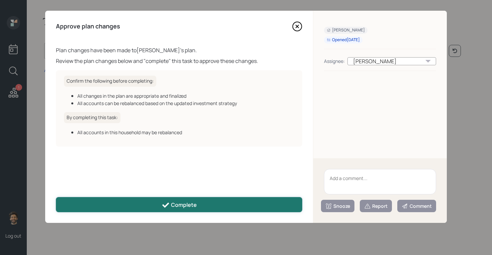
click at [123, 208] on button "Complete" at bounding box center [179, 204] width 246 height 15
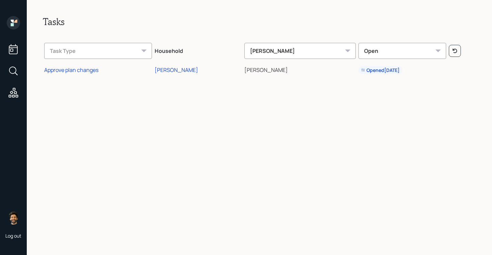
click at [15, 27] on icon at bounding box center [13, 22] width 13 height 13
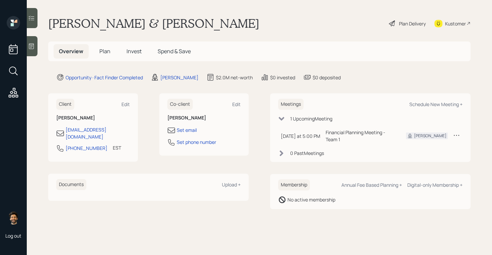
click at [430, 107] on div "Meetings Schedule New Meeting +" at bounding box center [370, 104] width 184 height 11
click at [427, 105] on div "Schedule New Meeting +" at bounding box center [435, 104] width 53 height 6
select select "f14b762f-c7c2-4b89-9227-8fa891345eea"
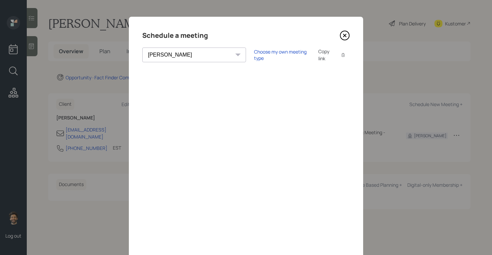
click at [342, 33] on icon at bounding box center [345, 35] width 10 height 10
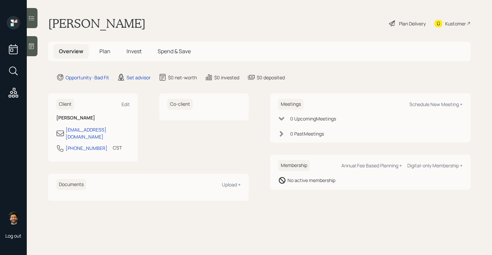
click at [34, 46] on icon at bounding box center [31, 46] width 7 height 7
